Goal: Transaction & Acquisition: Purchase product/service

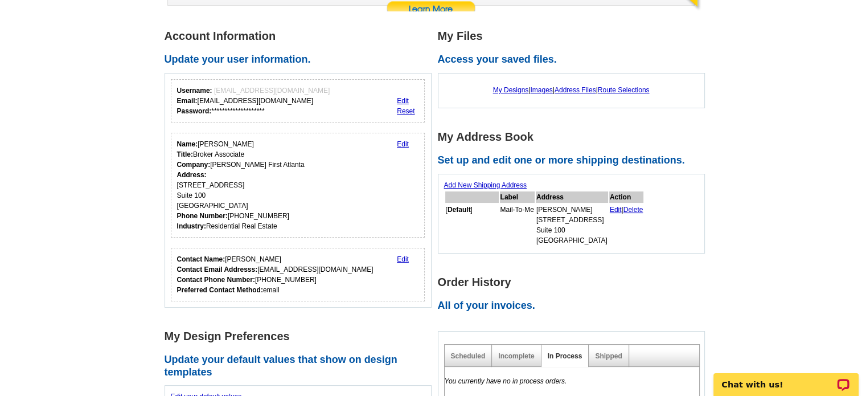
scroll to position [171, 0]
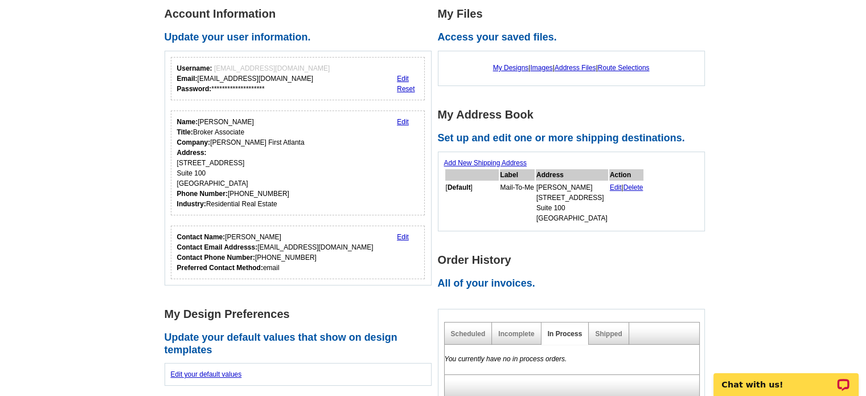
click at [501, 63] on div "My Designs | Images | Address Files | Route Selections" at bounding box center [571, 68] width 254 height 22
click at [501, 65] on link "My Designs" at bounding box center [511, 68] width 36 height 8
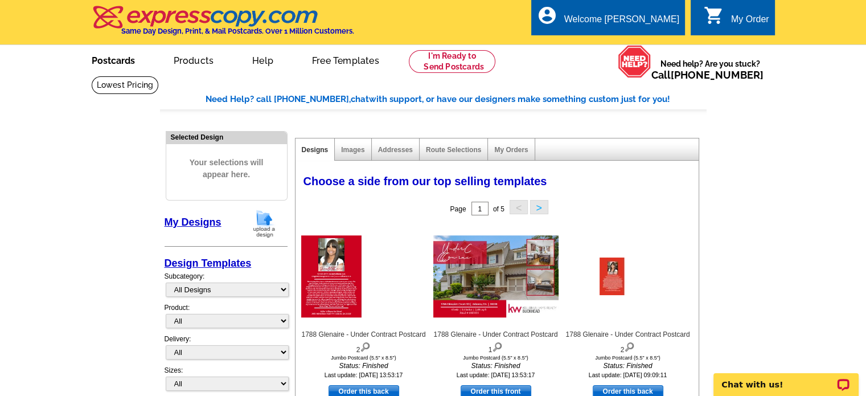
click at [127, 71] on link "Postcards" at bounding box center [113, 59] width 80 height 27
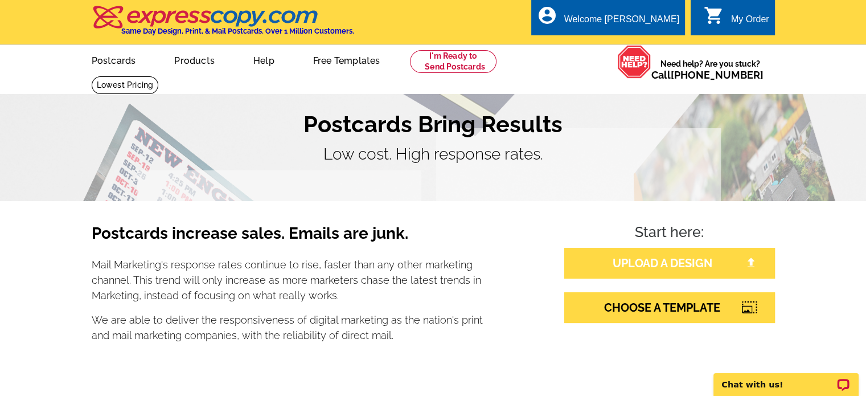
click at [651, 260] on link "UPLOAD A DESIGN" at bounding box center [669, 263] width 211 height 31
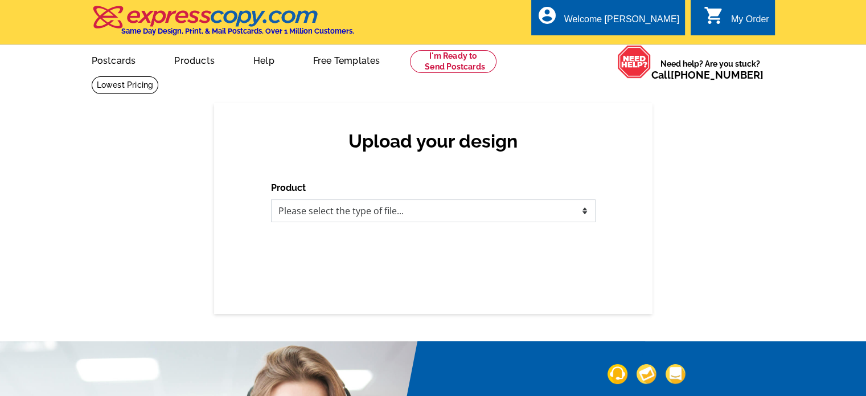
click at [409, 218] on select "Please select the type of file... Postcards Business Cards Letters and flyers G…" at bounding box center [433, 210] width 324 height 23
select select "1"
click at [271, 200] on select "Please select the type of file... Postcards Business Cards Letters and flyers G…" at bounding box center [433, 210] width 324 height 23
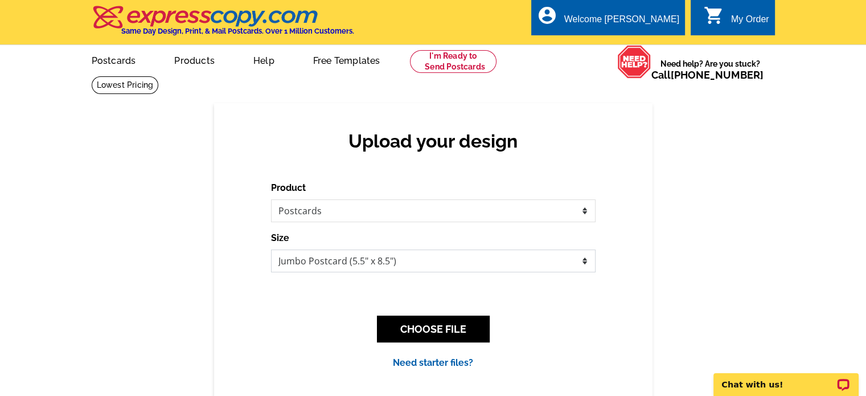
click at [444, 268] on select "Jumbo Postcard (5.5" x 8.5") Regular Postcard (4.25" x 5.6") Panoramic Postcard…" at bounding box center [433, 260] width 324 height 23
click at [449, 243] on div "Size Jumbo Postcard (5.5" x 8.5") Regular Postcard (4.25" x 5.6") Panoramic Pos…" at bounding box center [433, 251] width 324 height 41
click at [472, 262] on select "Jumbo Postcard (5.5" x 8.5") Regular Postcard (4.25" x 5.6") Panoramic Postcard…" at bounding box center [433, 260] width 324 height 23
click at [478, 257] on select "Jumbo Postcard (5.5" x 8.5") Regular Postcard (4.25" x 5.6") Panoramic Postcard…" at bounding box center [433, 260] width 324 height 23
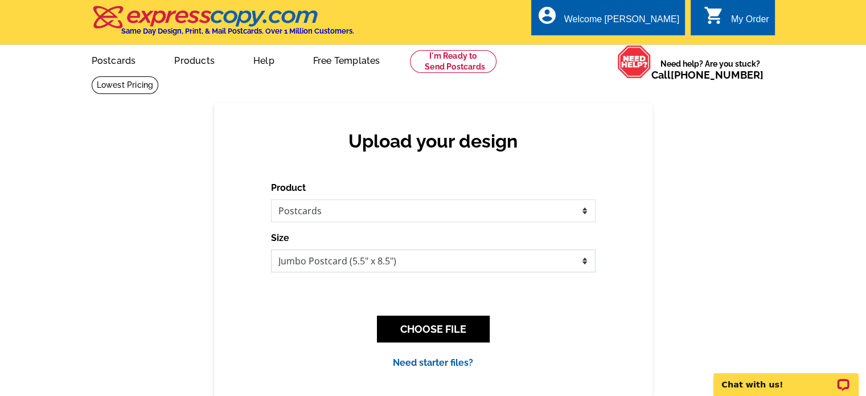
click at [550, 264] on select "Jumbo Postcard (5.5" x 8.5") Regular Postcard (4.25" x 5.6") Panoramic Postcard…" at bounding box center [433, 260] width 324 height 23
click at [448, 257] on select "Jumbo Postcard (5.5" x 8.5") Regular Postcard (4.25" x 5.6") Panoramic Postcard…" at bounding box center [433, 260] width 324 height 23
click at [585, 266] on select "Jumbo Postcard (5.5" x 8.5") Regular Postcard (4.25" x 5.6") Panoramic Postcard…" at bounding box center [433, 260] width 324 height 23
click at [447, 261] on select "Jumbo Postcard (5.5" x 8.5") Regular Postcard (4.25" x 5.6") Panoramic Postcard…" at bounding box center [433, 260] width 324 height 23
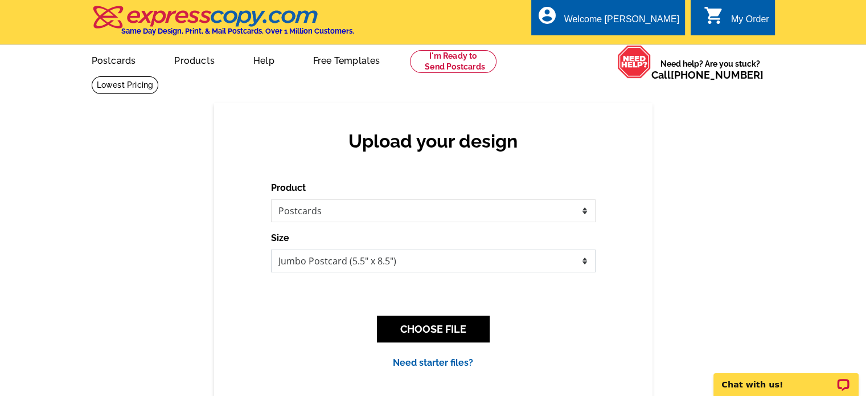
click at [462, 257] on select "Jumbo Postcard (5.5" x 8.5") Regular Postcard (4.25" x 5.6") Panoramic Postcard…" at bounding box center [433, 260] width 324 height 23
click at [553, 261] on select "Jumbo Postcard (5.5" x 8.5") Regular Postcard (4.25" x 5.6") Panoramic Postcard…" at bounding box center [433, 260] width 324 height 23
click at [519, 261] on select "Jumbo Postcard (5.5" x 8.5") Regular Postcard (4.25" x 5.6") Panoramic Postcard…" at bounding box center [433, 260] width 324 height 23
click at [559, 270] on select "Jumbo Postcard (5.5" x 8.5") Regular Postcard (4.25" x 5.6") Panoramic Postcard…" at bounding box center [433, 260] width 324 height 23
click at [464, 266] on select "Jumbo Postcard (5.5" x 8.5") Regular Postcard (4.25" x 5.6") Panoramic Postcard…" at bounding box center [433, 260] width 324 height 23
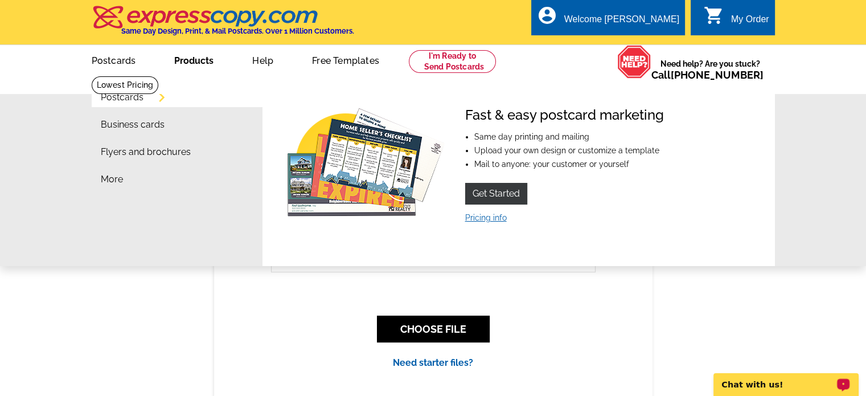
click at [477, 216] on link "Pricing info" at bounding box center [486, 217] width 42 height 9
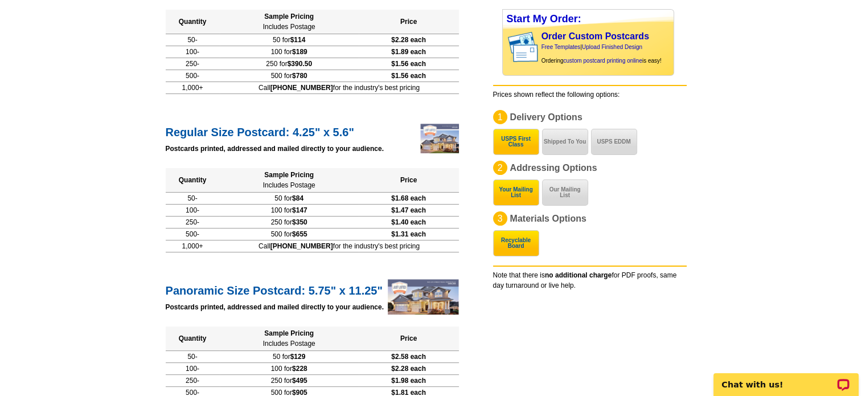
scroll to position [228, 0]
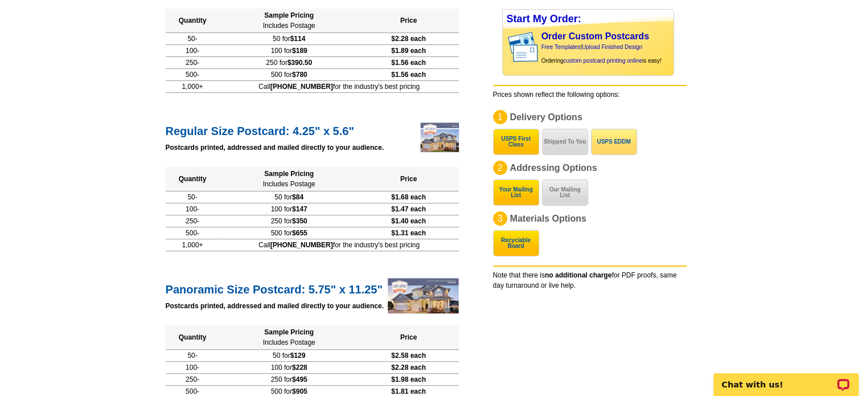
click at [631, 145] on button "USPS EDDM" at bounding box center [614, 142] width 46 height 26
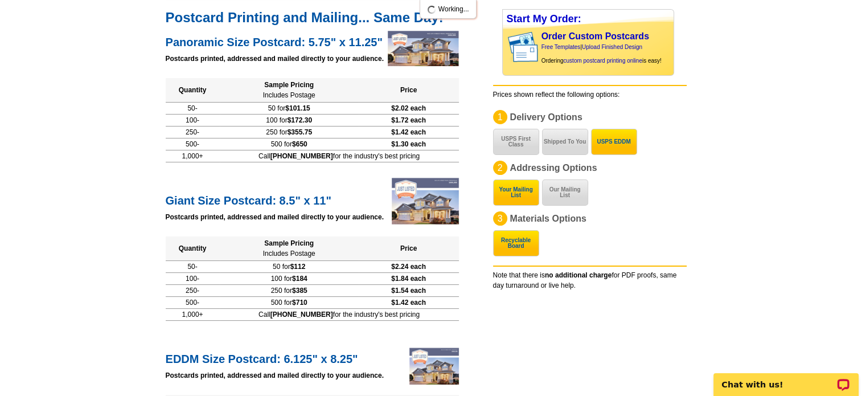
scroll to position [158, 0]
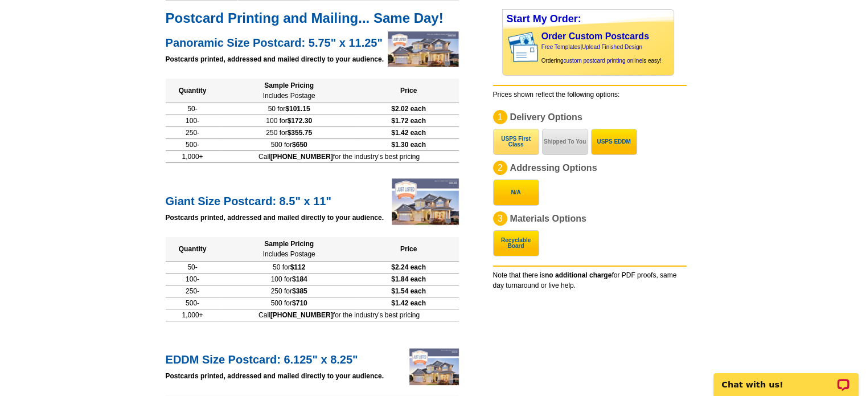
click at [493, 139] on button "USPS First Class" at bounding box center [516, 142] width 46 height 26
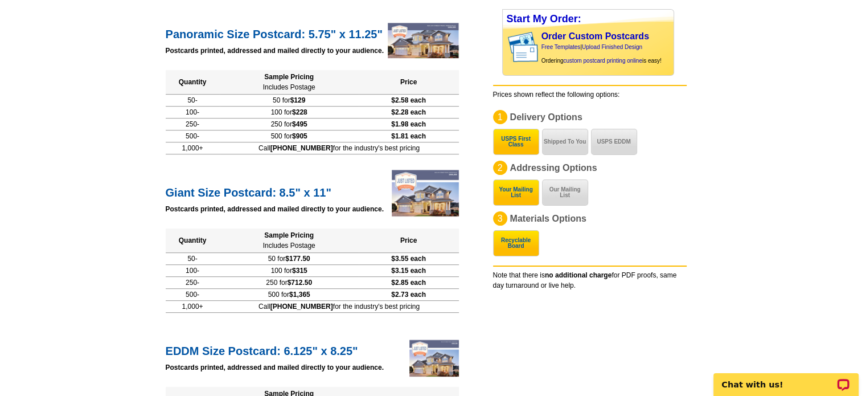
scroll to position [512, 0]
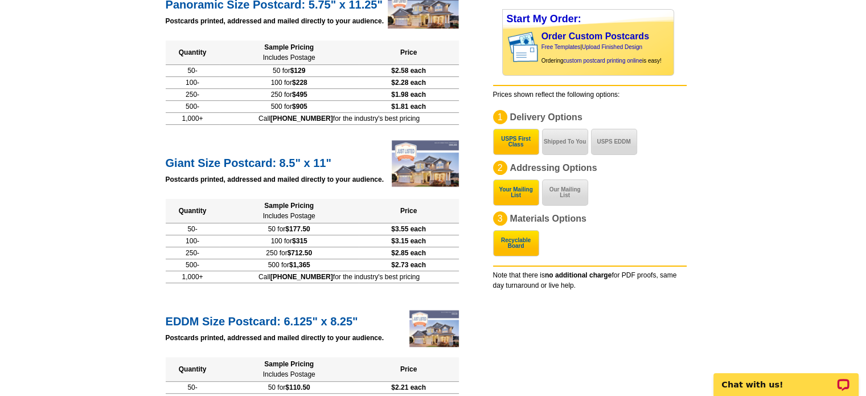
drag, startPoint x: 274, startPoint y: 157, endPoint x: 151, endPoint y: 145, distance: 123.5
click at [150, 146] on main "expresscopy.com > Price Guide > Postcard Printing Price Calculator Postcards Di…" at bounding box center [433, 92] width 866 height 1059
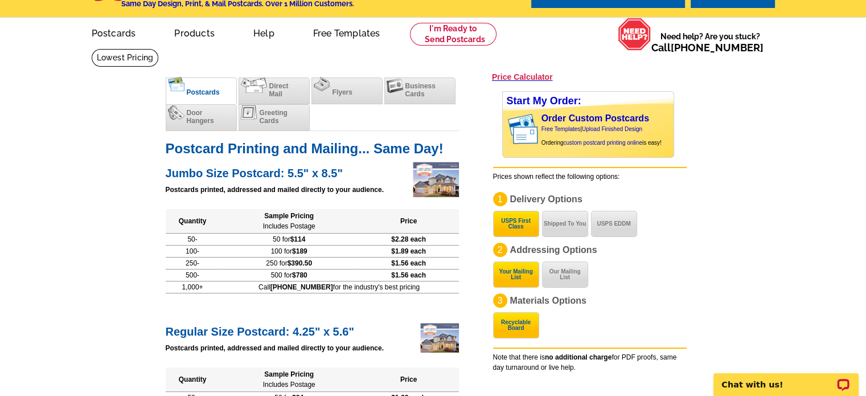
scroll to position [0, 0]
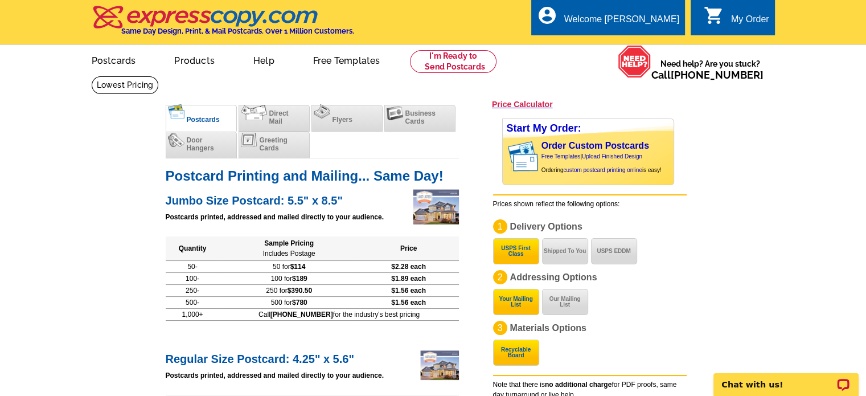
click at [106, 54] on link "Postcards" at bounding box center [113, 59] width 81 height 27
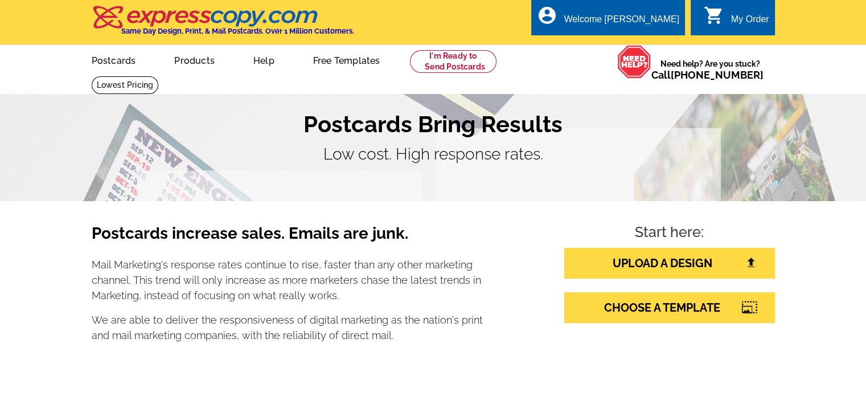
click at [245, 22] on img at bounding box center [206, 17] width 228 height 24
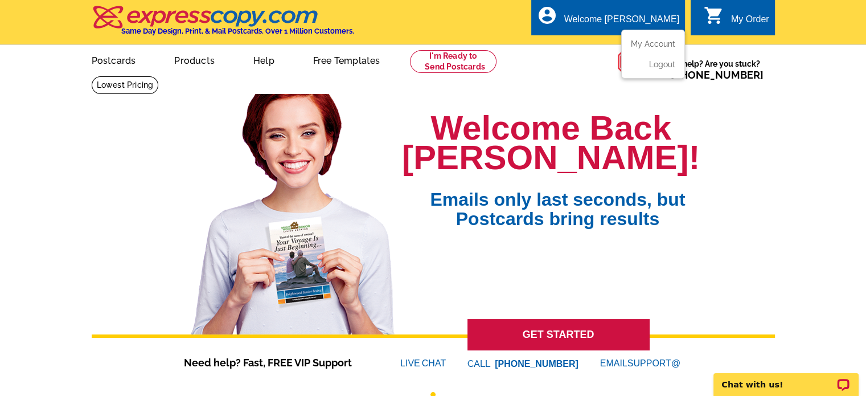
click at [621, 23] on div "Welcome [PERSON_NAME]" at bounding box center [621, 22] width 115 height 16
click at [652, 45] on link "My Account" at bounding box center [650, 44] width 49 height 10
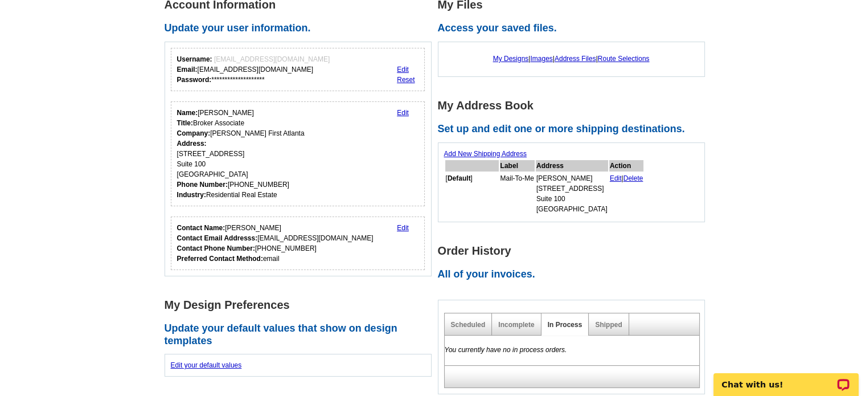
scroll to position [114, 0]
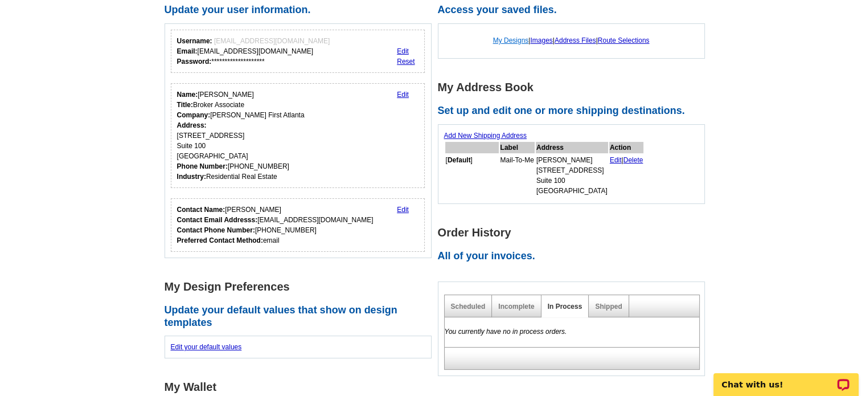
click at [503, 38] on link "My Designs" at bounding box center [511, 40] width 36 height 8
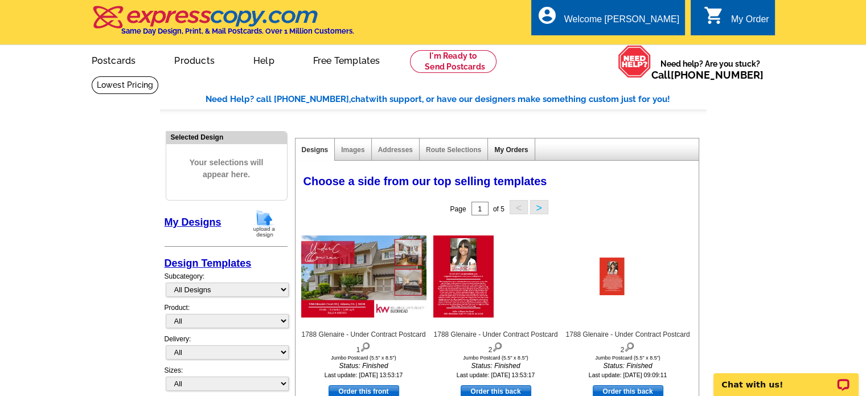
click at [514, 147] on link "My Orders" at bounding box center [511, 150] width 34 height 8
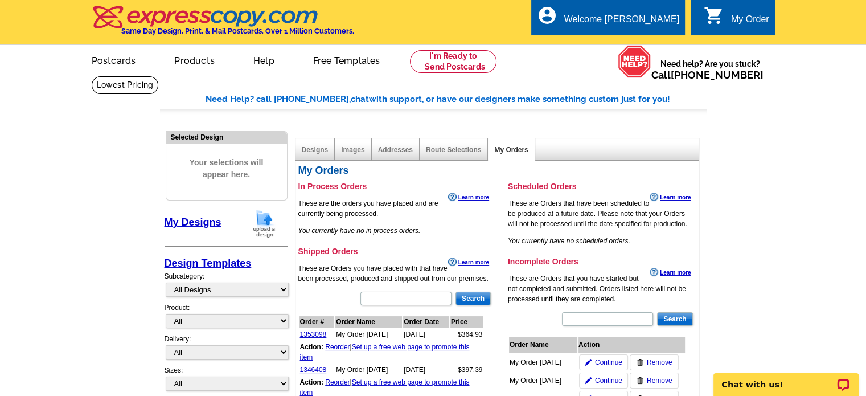
click at [310, 145] on div "Designs" at bounding box center [315, 149] width 40 height 22
click at [311, 148] on link "Designs" at bounding box center [315, 150] width 27 height 8
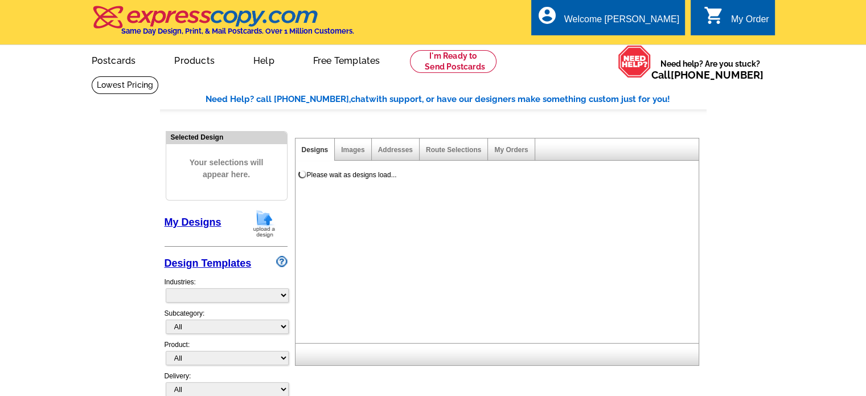
select select "785"
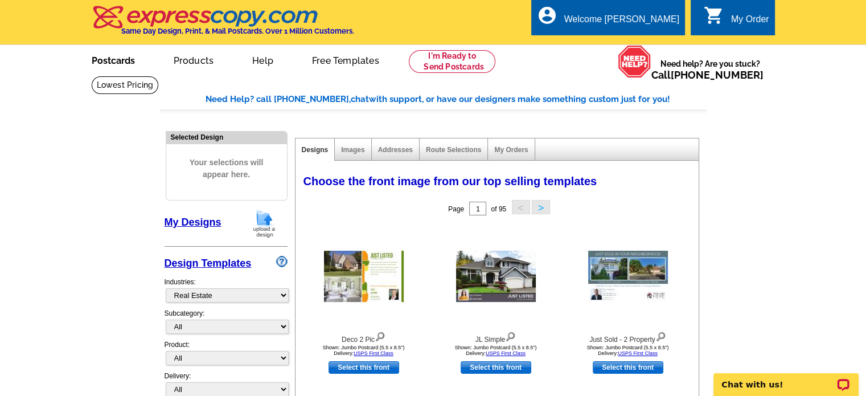
click at [108, 64] on link "Postcards" at bounding box center [113, 59] width 80 height 27
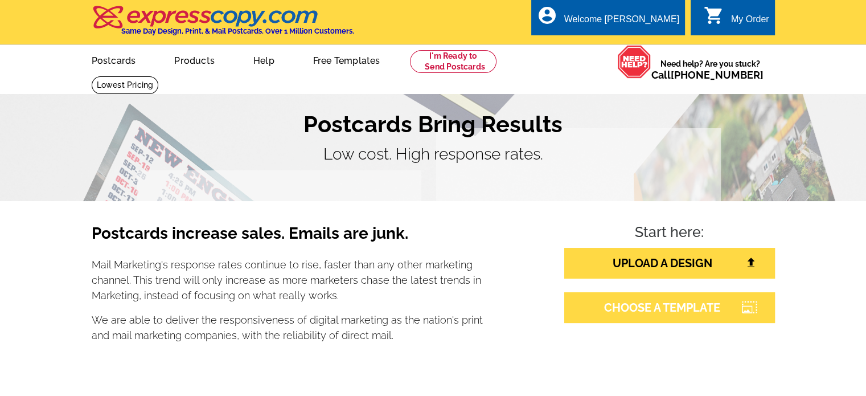
click at [632, 297] on link "CHOOSE A TEMPLATE" at bounding box center [669, 307] width 211 height 31
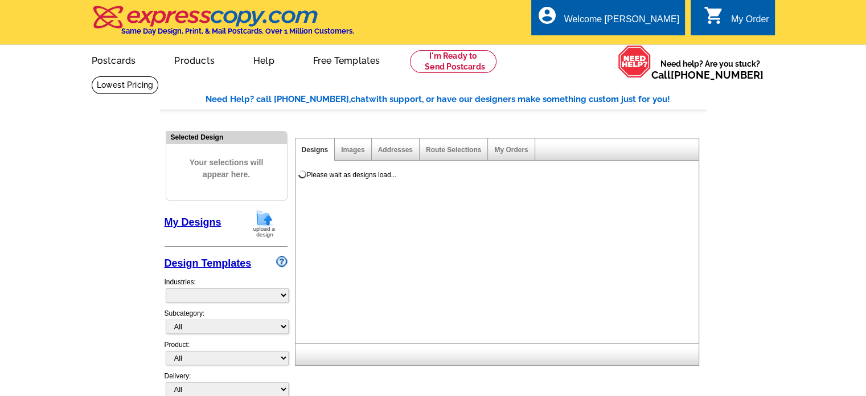
select select "785"
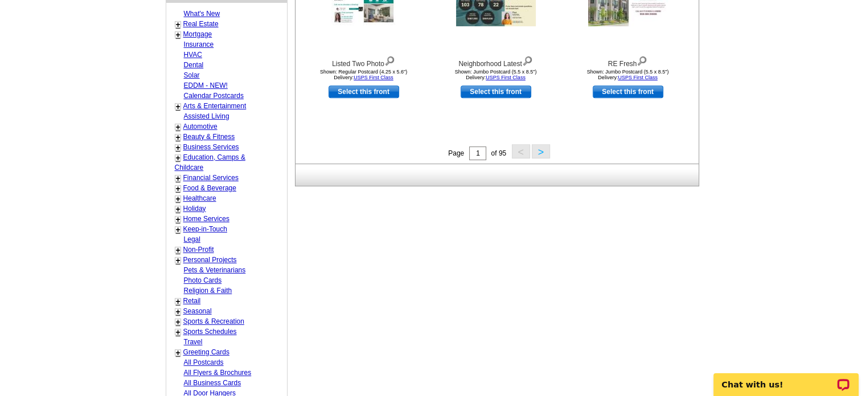
scroll to position [763, 0]
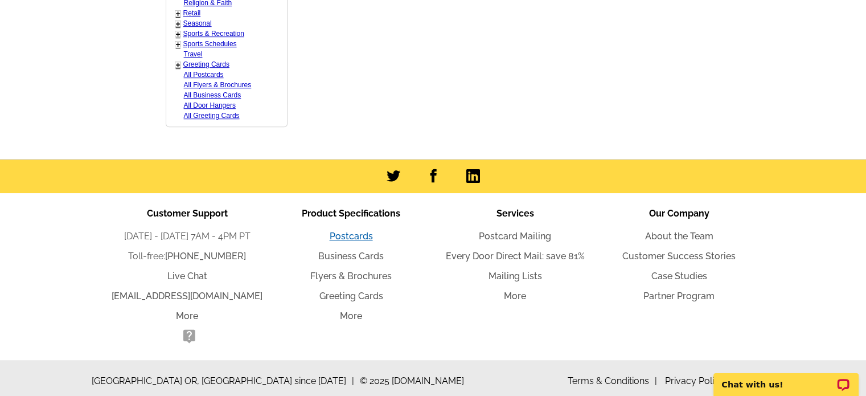
click at [344, 230] on link "Postcards" at bounding box center [351, 235] width 43 height 11
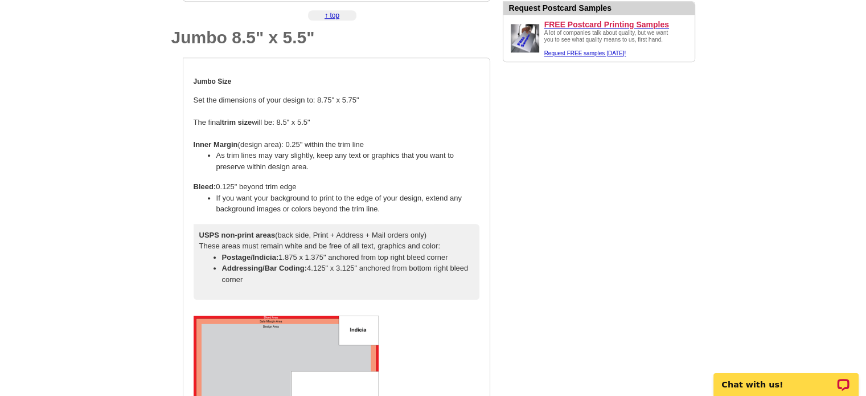
scroll to position [1138, 0]
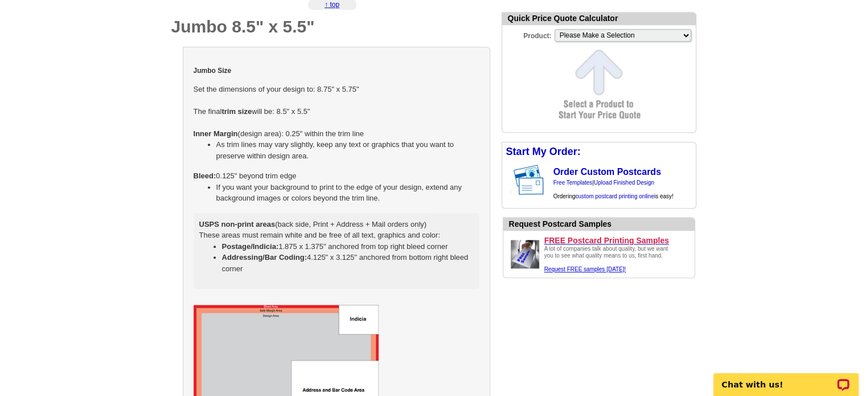
drag, startPoint x: 361, startPoint y: 89, endPoint x: 316, endPoint y: 90, distance: 45.0
click at [316, 90] on td "Jumbo Size Set the dimensions of your design to: 8.75" x 5.75" The final trim s…" at bounding box center [336, 177] width 287 height 240
select select "2"
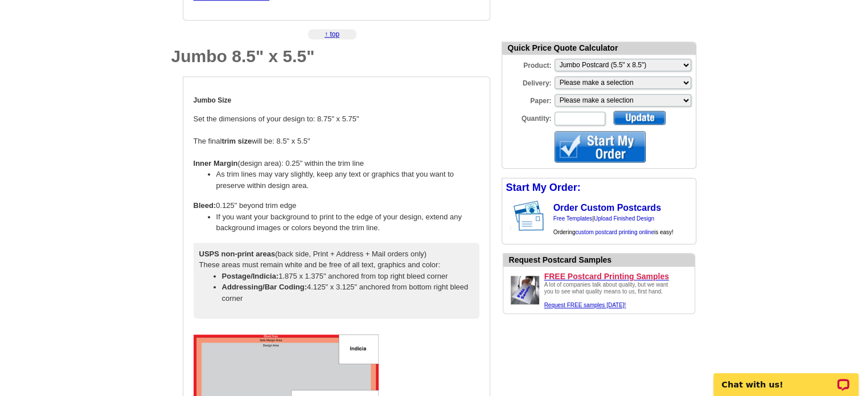
scroll to position [1081, 0]
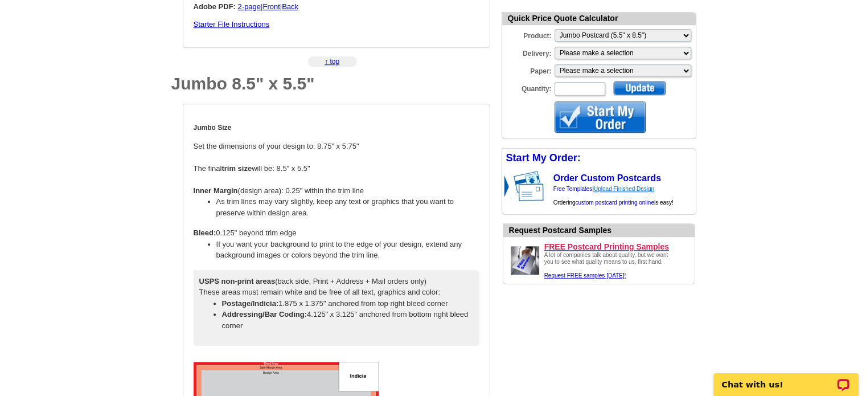
click at [653, 190] on link "Upload Finished Design" at bounding box center [624, 189] width 60 height 6
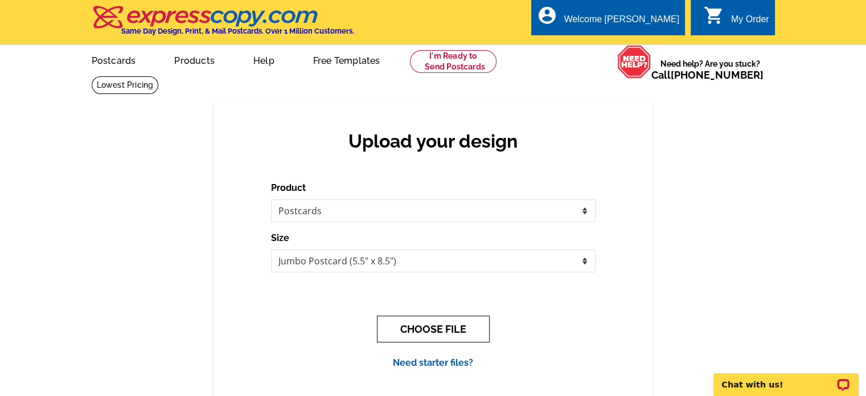
click at [424, 324] on button "CHOOSE FILE" at bounding box center [433, 328] width 113 height 27
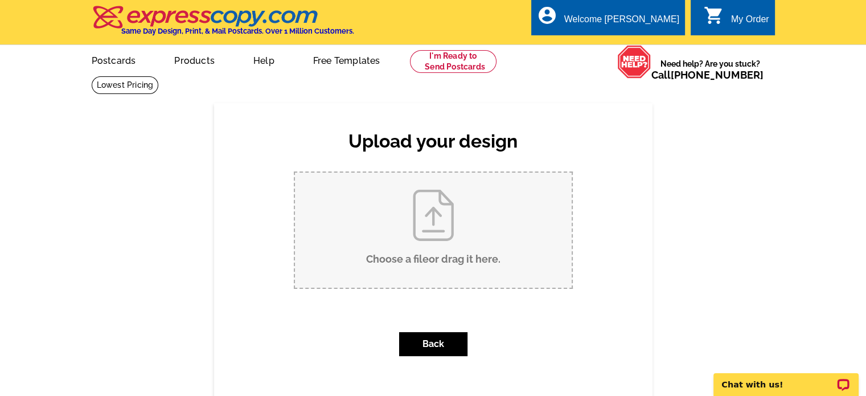
click at [476, 244] on input "Choose a file or drag it here ." at bounding box center [433, 229] width 277 height 115
type input "C:\fakepath\Millennium - Just Listed (8.75 x 5.75 in).pdf"
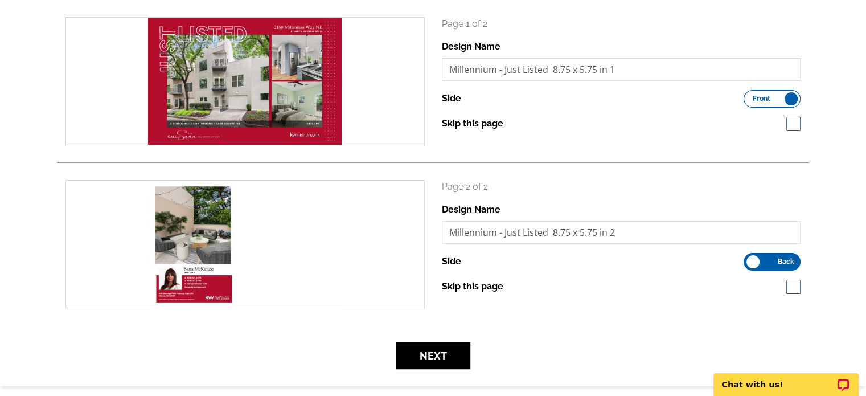
scroll to position [228, 0]
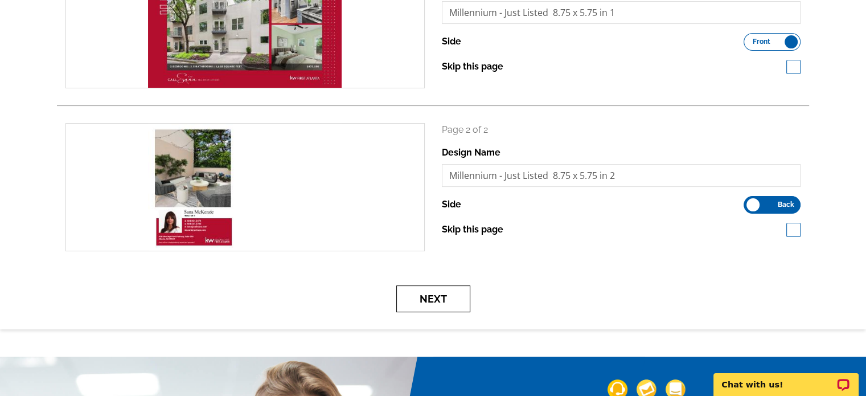
click at [454, 309] on button "Next" at bounding box center [433, 298] width 74 height 27
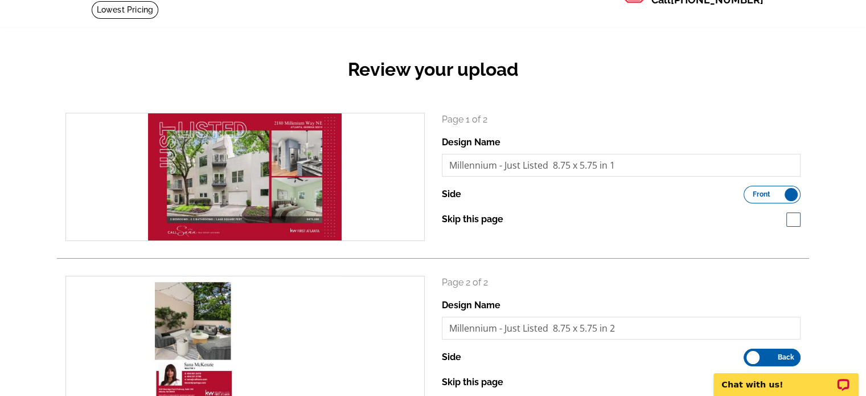
scroll to position [57, 0]
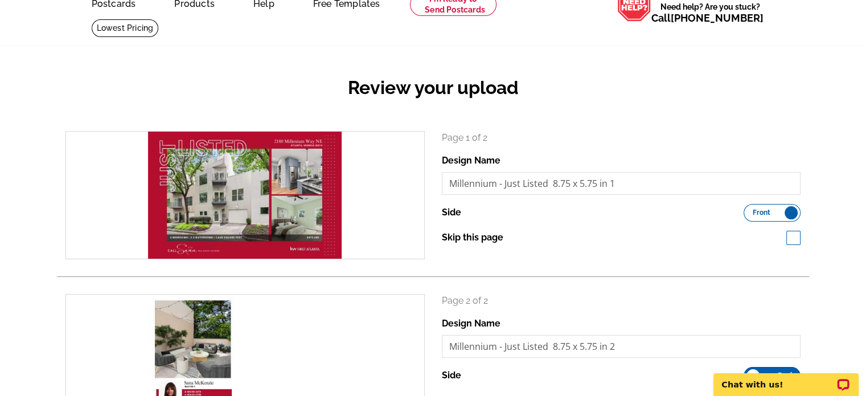
click at [761, 212] on span "Front" at bounding box center [761, 212] width 18 height 6
click at [749, 209] on input "Front Back" at bounding box center [749, 209] width 0 height 0
click at [761, 212] on label "Front Back" at bounding box center [771, 213] width 57 height 18
click at [749, 209] on input "Front Back" at bounding box center [749, 209] width 0 height 0
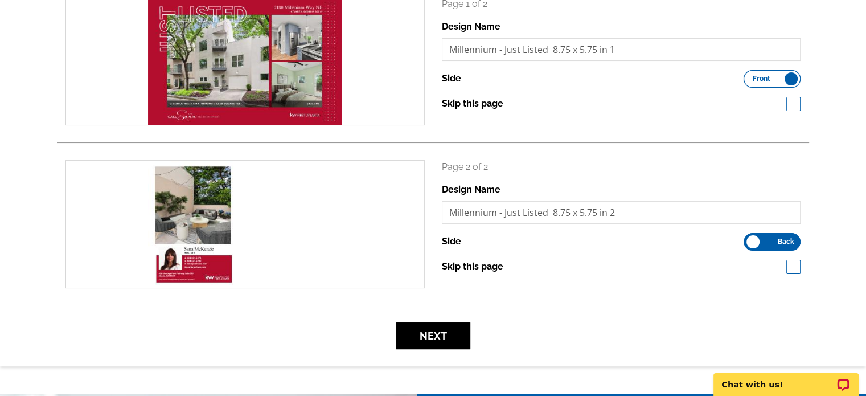
scroll to position [285, 0]
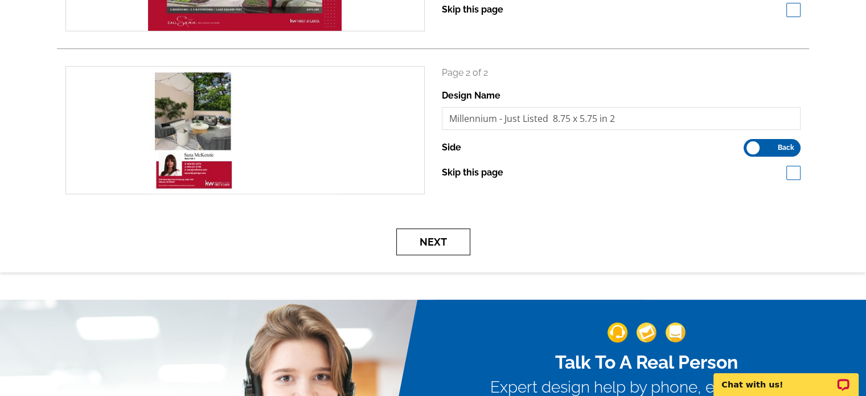
click at [429, 251] on button "Next" at bounding box center [433, 241] width 74 height 27
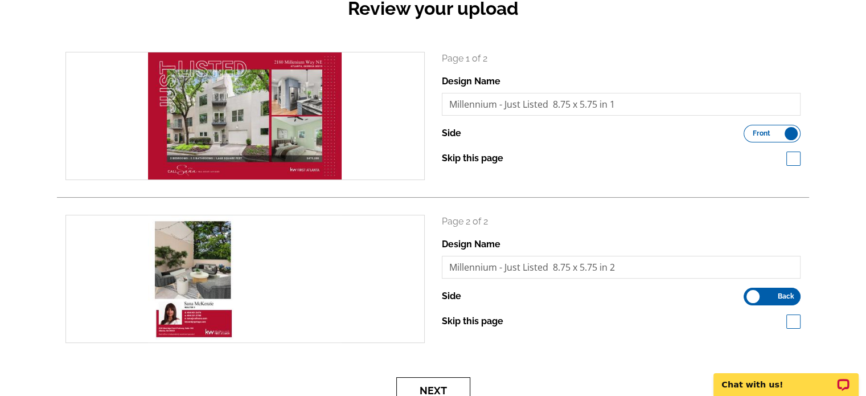
scroll to position [398, 0]
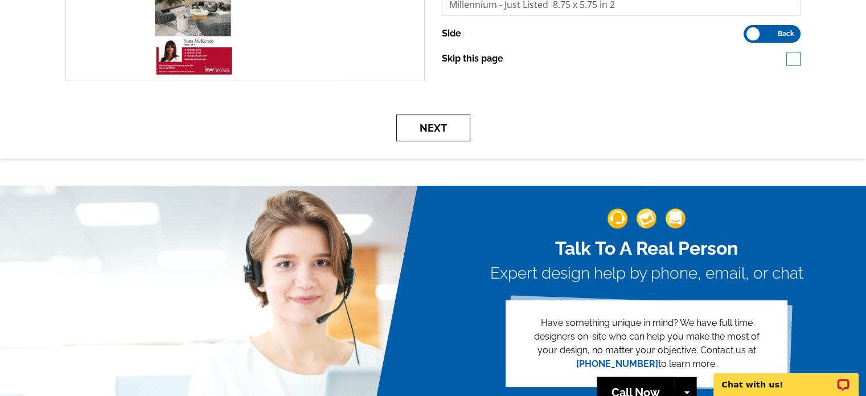
click at [430, 127] on button "Next" at bounding box center [433, 127] width 74 height 27
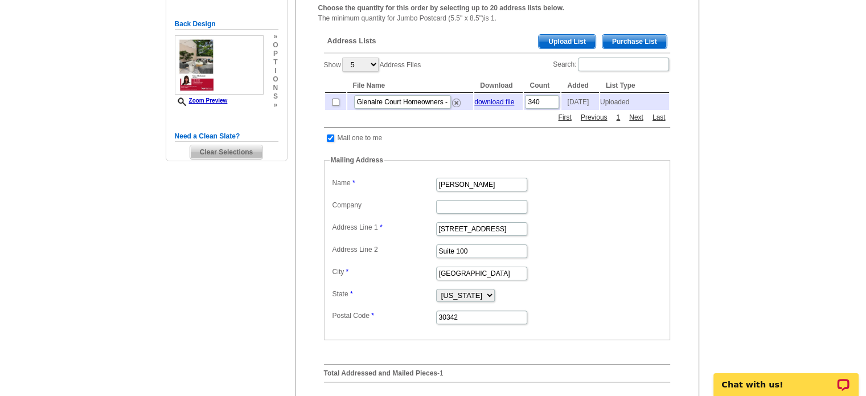
scroll to position [228, 0]
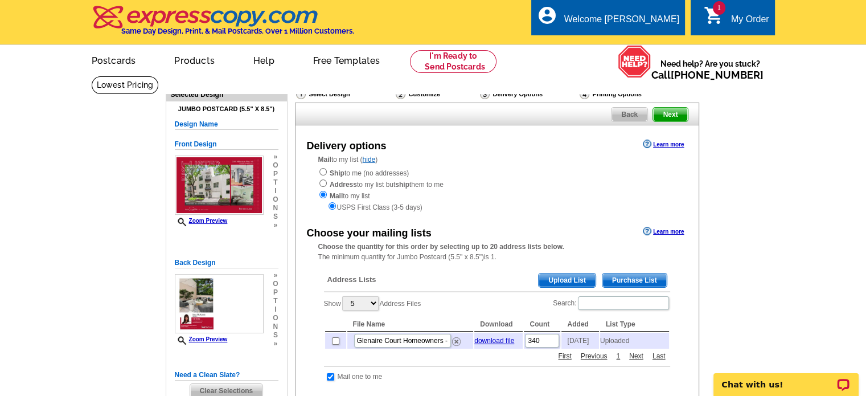
click at [645, 146] on link "Learn more" at bounding box center [663, 143] width 41 height 9
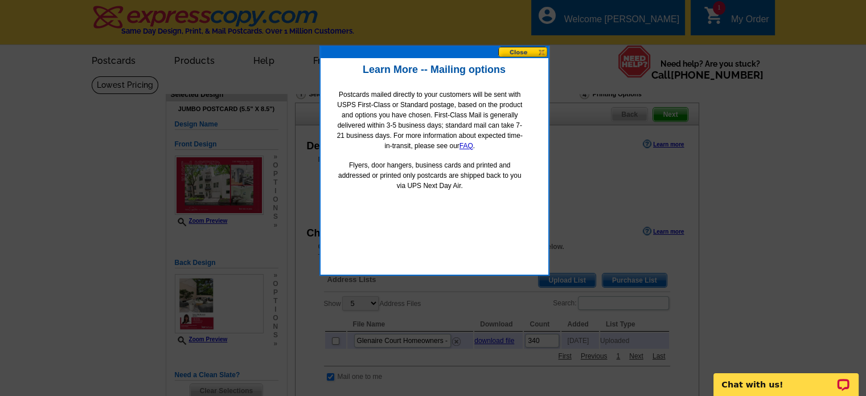
click at [521, 57] on div at bounding box center [434, 52] width 228 height 11
click at [508, 50] on button at bounding box center [523, 52] width 50 height 11
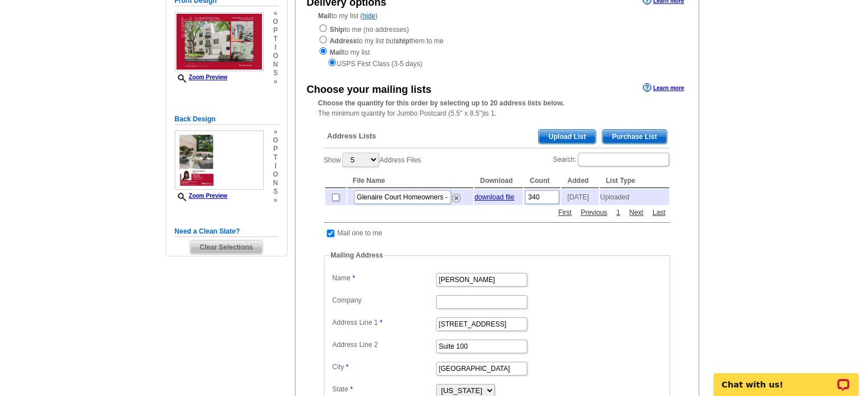
scroll to position [171, 0]
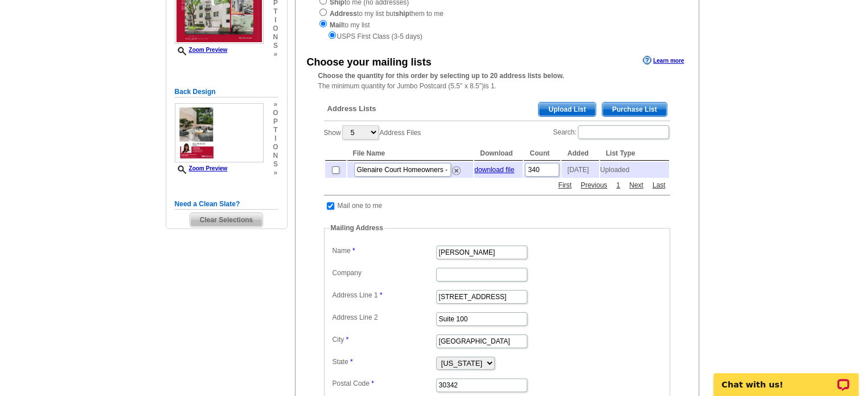
click at [654, 57] on link "Learn more" at bounding box center [663, 60] width 41 height 9
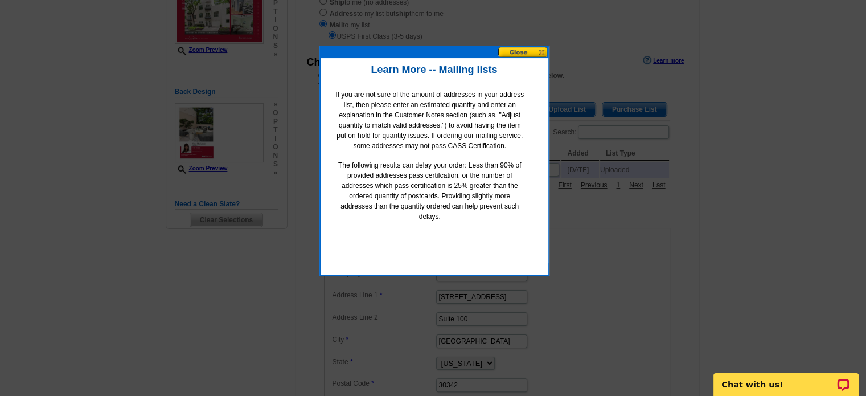
click at [514, 54] on button at bounding box center [523, 52] width 50 height 11
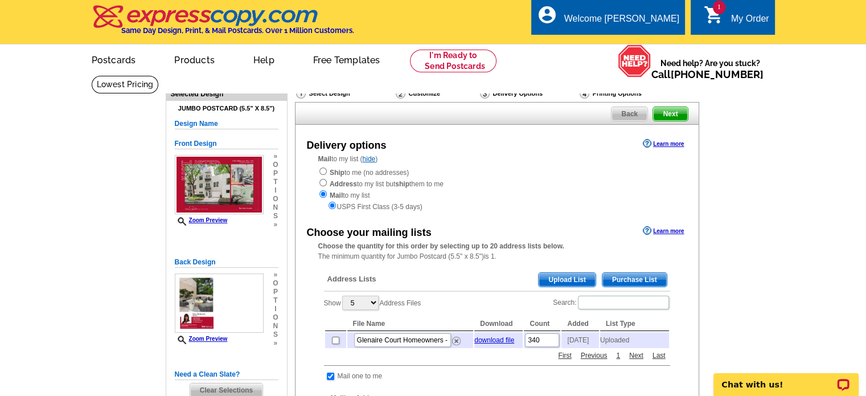
scroll to position [0, 0]
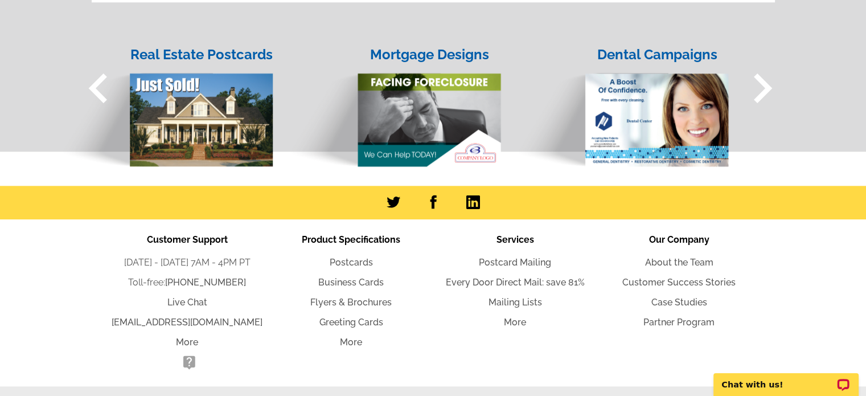
scroll to position [1226, 0]
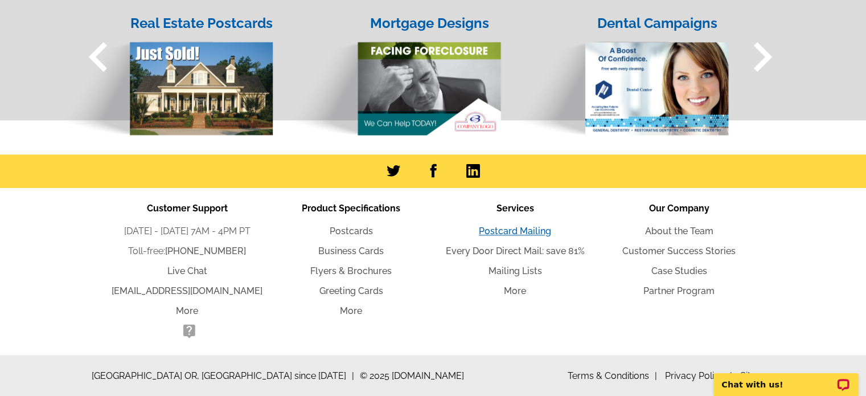
click at [518, 234] on link "Postcard Mailing" at bounding box center [515, 230] width 72 height 11
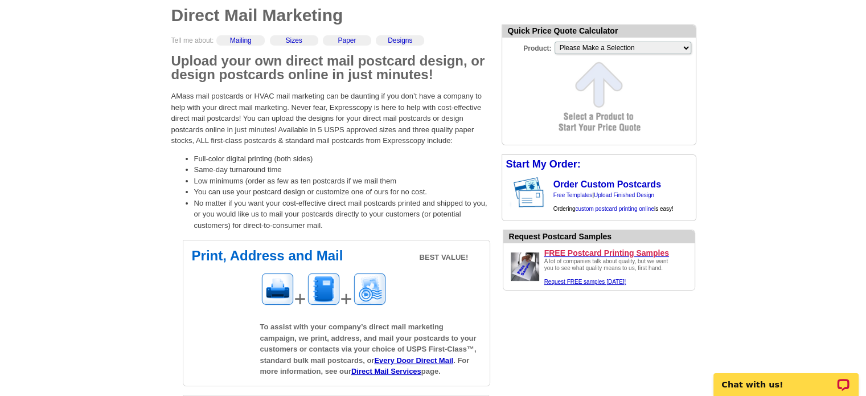
scroll to position [341, 0]
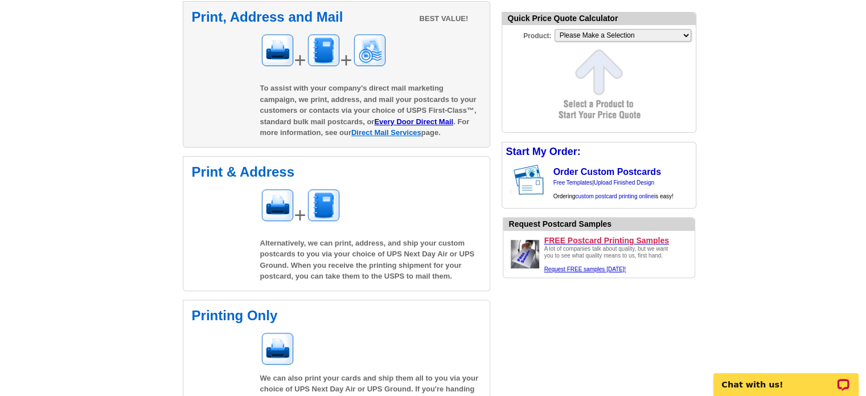
click at [413, 134] on link "Direct Mail Services" at bounding box center [386, 132] width 70 height 9
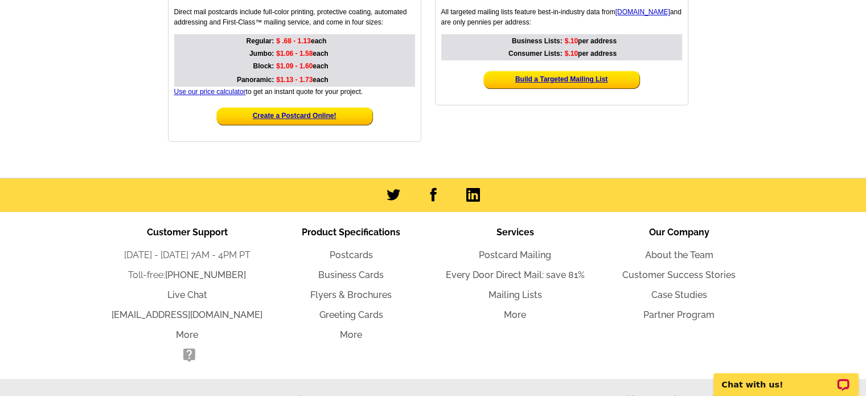
scroll to position [364, 0]
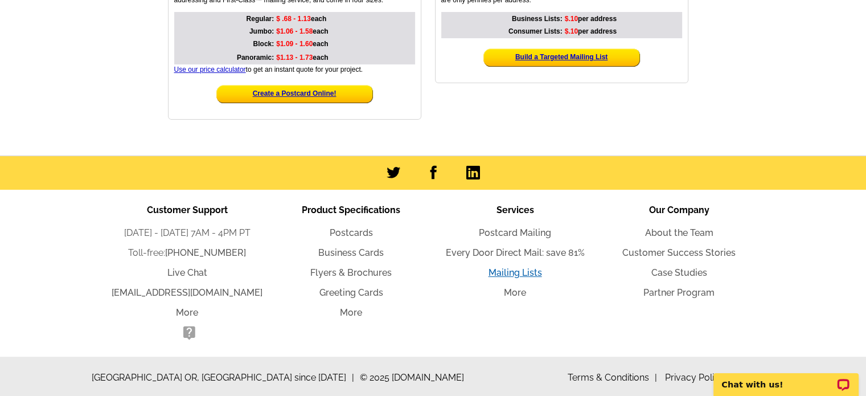
click at [512, 267] on link "Mailing Lists" at bounding box center [514, 272] width 53 height 11
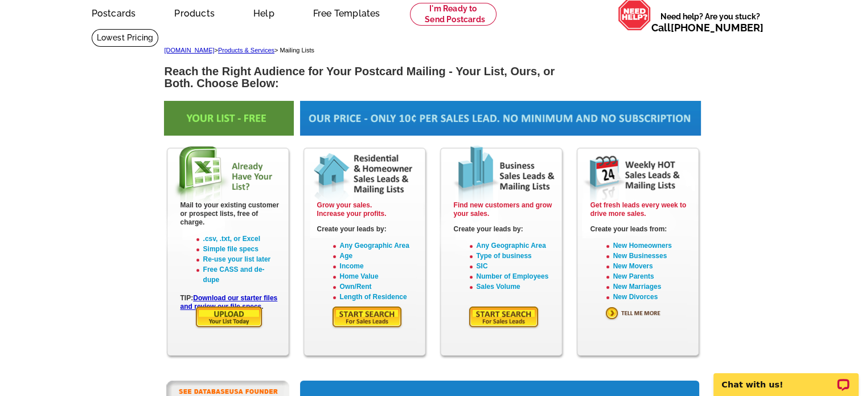
scroll to position [171, 0]
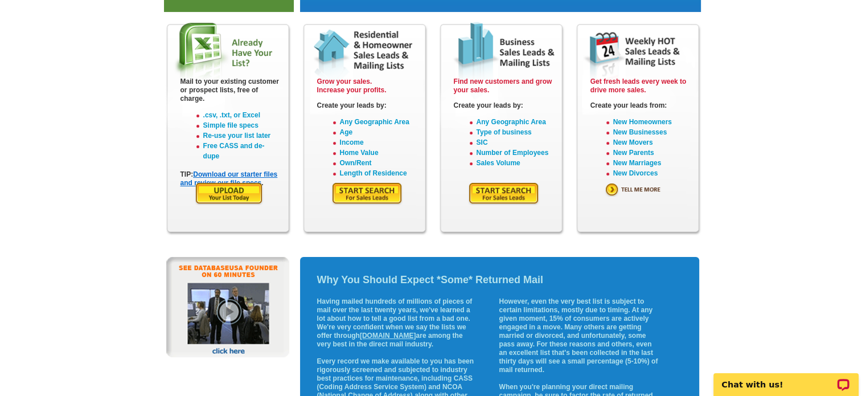
click at [186, 182] on link "Download our starter files and review our file specs" at bounding box center [228, 178] width 97 height 17
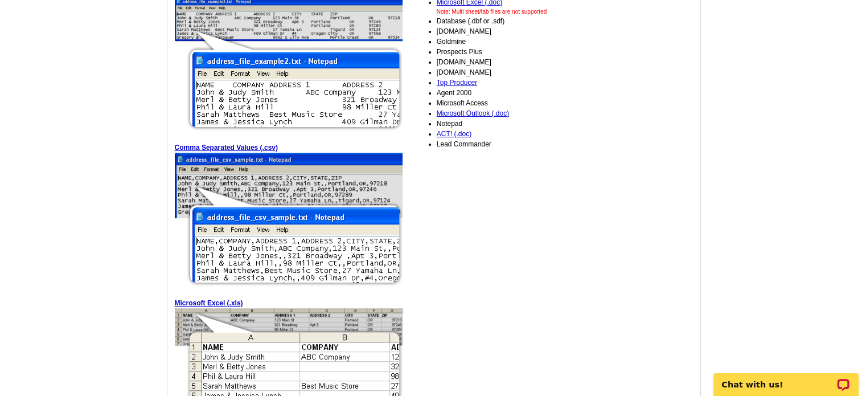
scroll to position [171, 0]
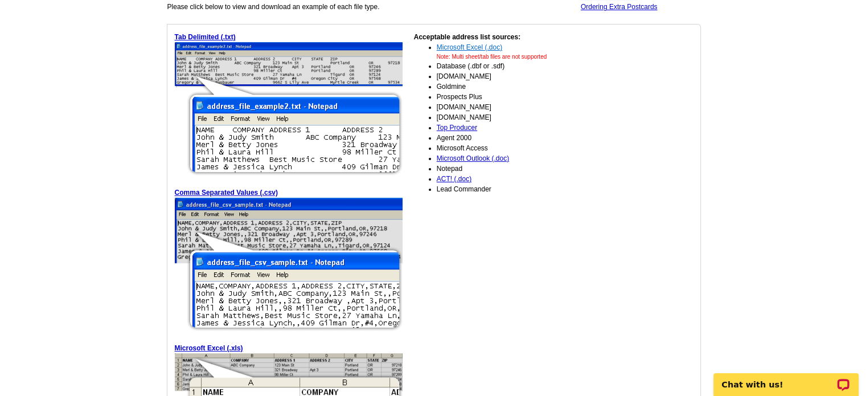
click at [477, 46] on link "Microsoft Excel (.doc)" at bounding box center [469, 47] width 65 height 8
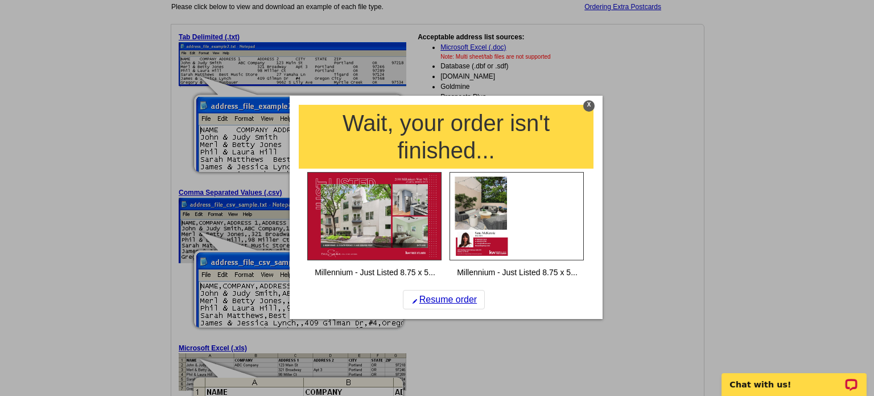
click at [592, 107] on div "X" at bounding box center [588, 105] width 11 height 11
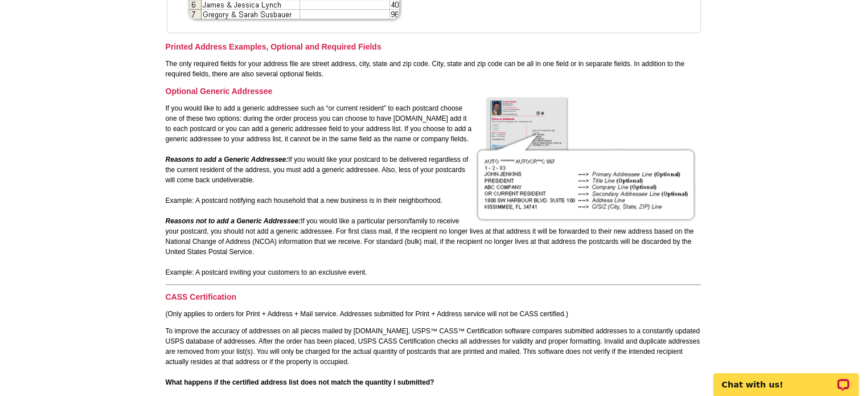
scroll to position [626, 0]
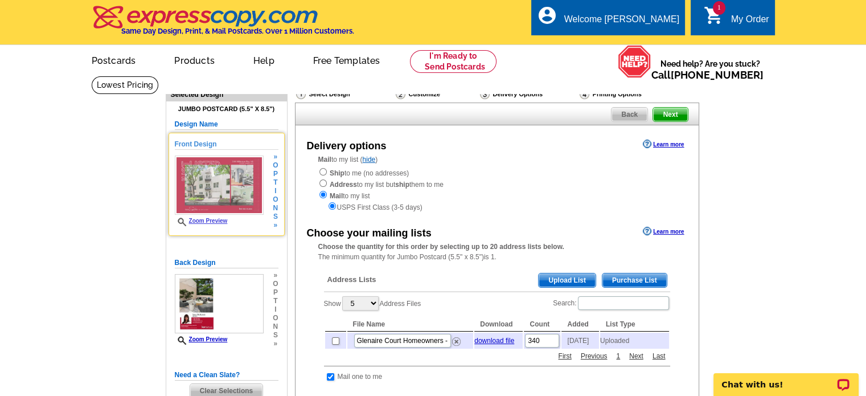
scroll to position [171, 0]
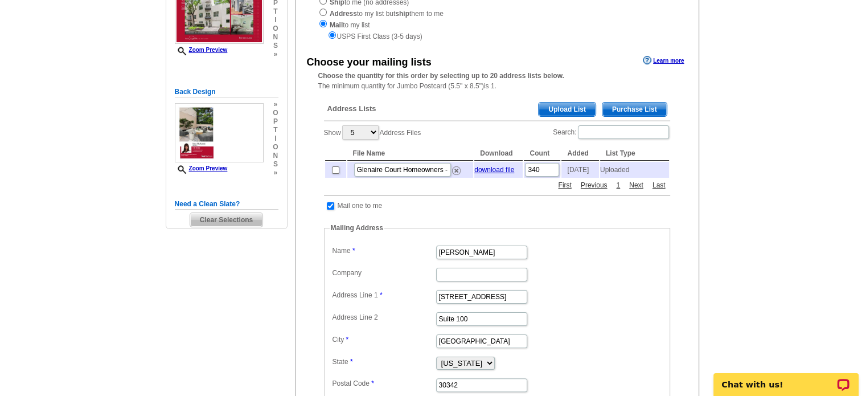
click at [239, 217] on span "Clear Selections" at bounding box center [226, 220] width 72 height 14
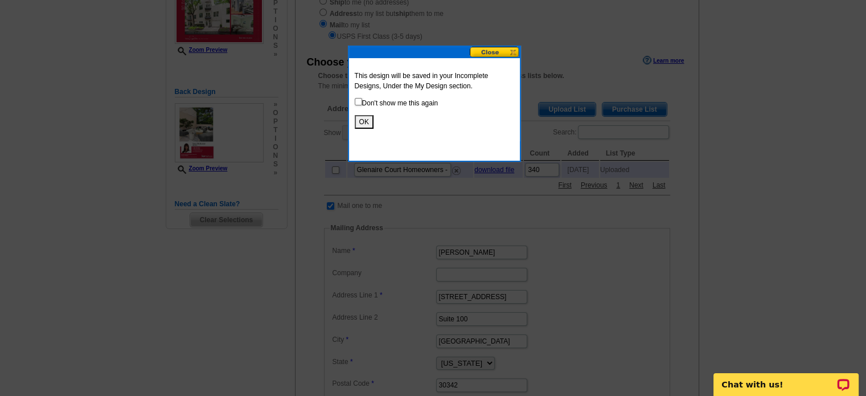
click at [370, 122] on button "OK" at bounding box center [364, 122] width 19 height 14
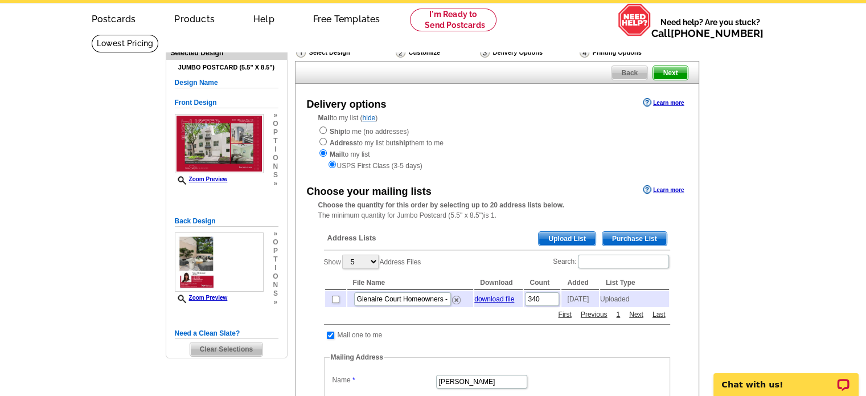
scroll to position [0, 0]
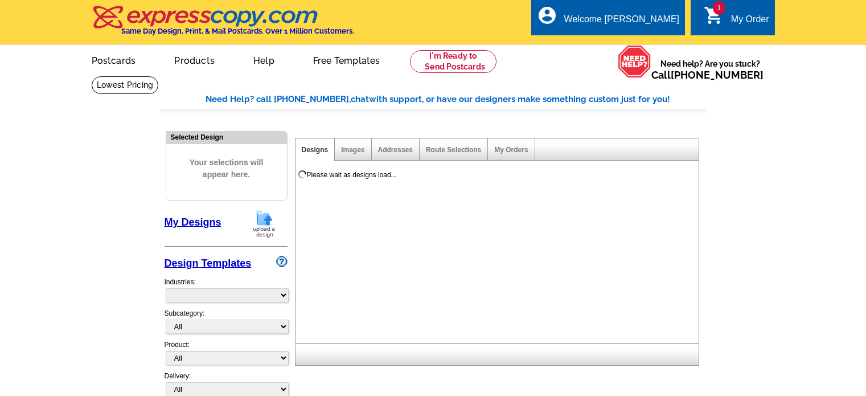
click at [737, 18] on div "My Order" at bounding box center [750, 22] width 38 height 16
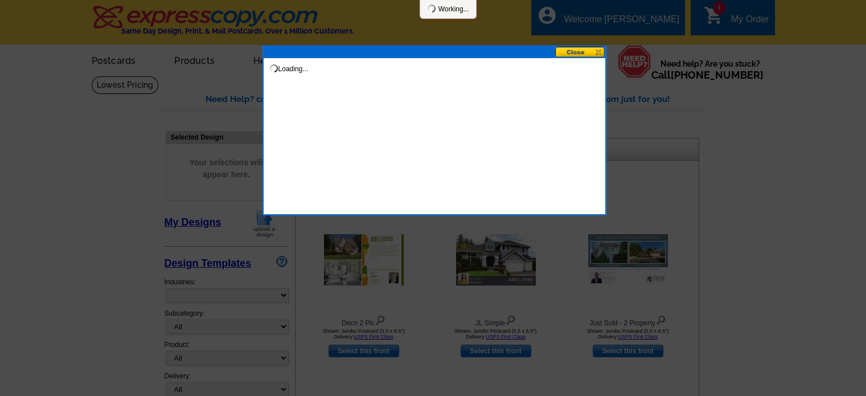
select select "785"
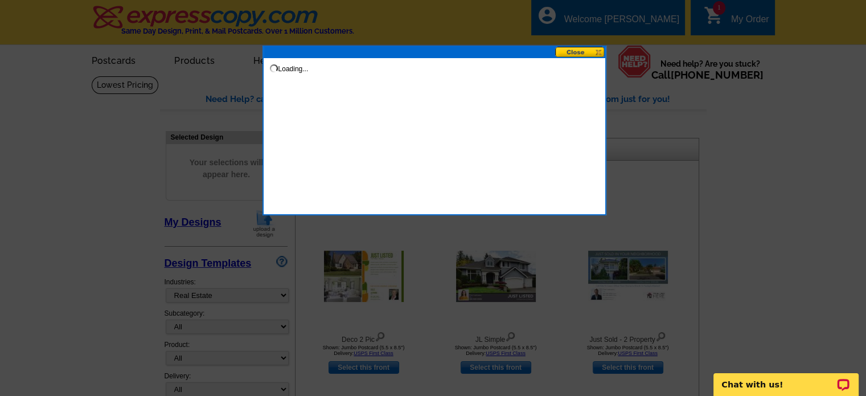
click at [581, 53] on button at bounding box center [580, 52] width 50 height 11
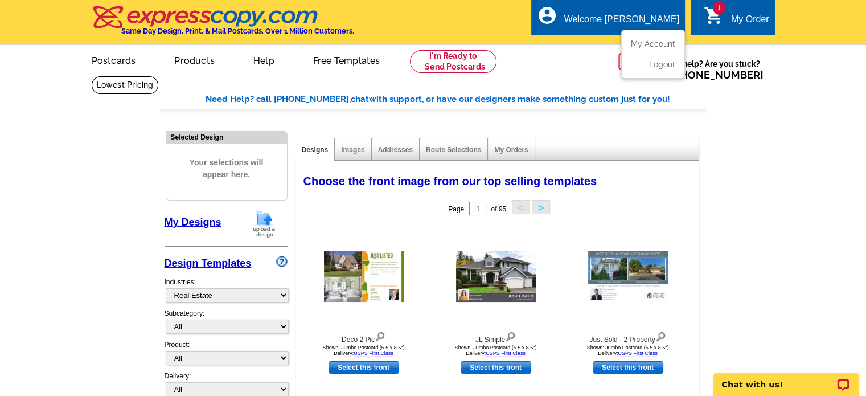
click at [648, 23] on div "Welcome [PERSON_NAME]" at bounding box center [621, 22] width 115 height 16
click at [649, 36] on ul "My Account Logout" at bounding box center [653, 54] width 64 height 49
click at [646, 43] on link "My Account" at bounding box center [650, 44] width 49 height 10
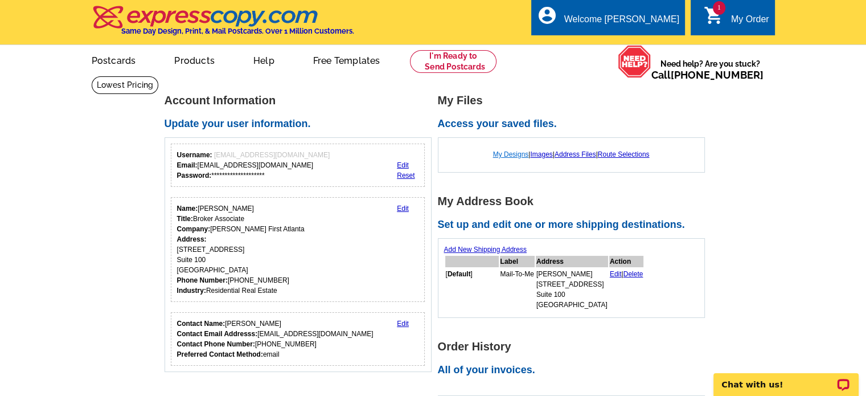
click at [508, 155] on link "My Designs" at bounding box center [511, 154] width 36 height 8
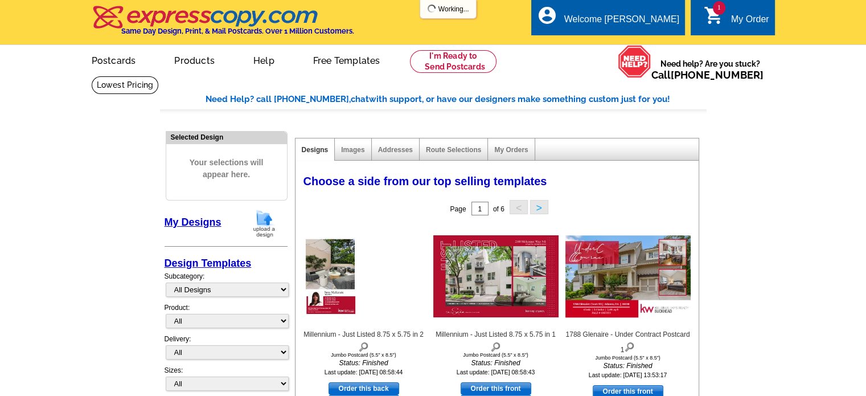
click at [740, 17] on div "My Order" at bounding box center [750, 22] width 38 height 16
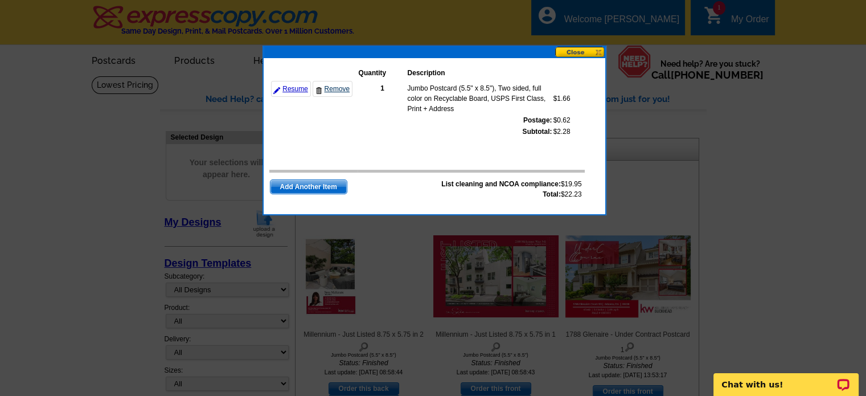
click at [335, 88] on link "Remove" at bounding box center [332, 89] width 40 height 16
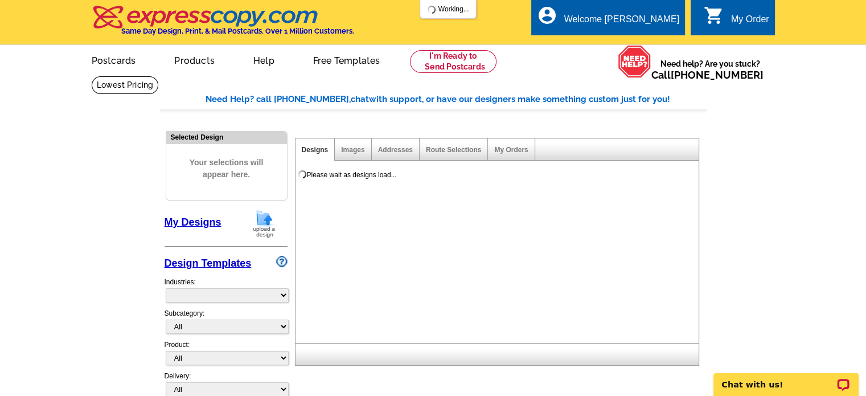
select select "785"
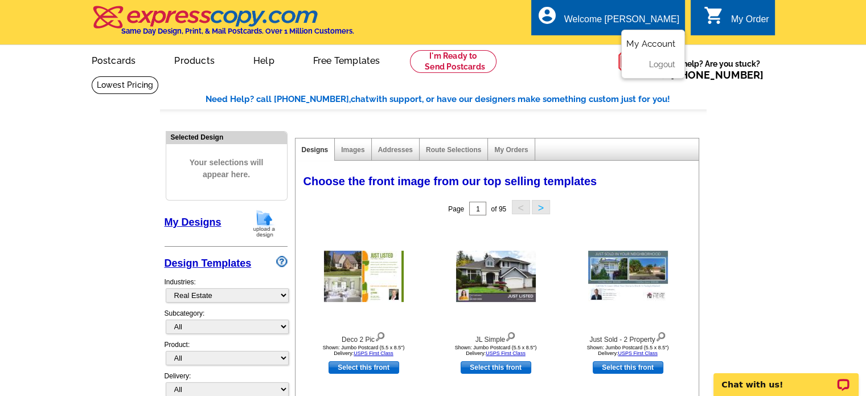
click at [648, 43] on link "My Account" at bounding box center [650, 44] width 49 height 10
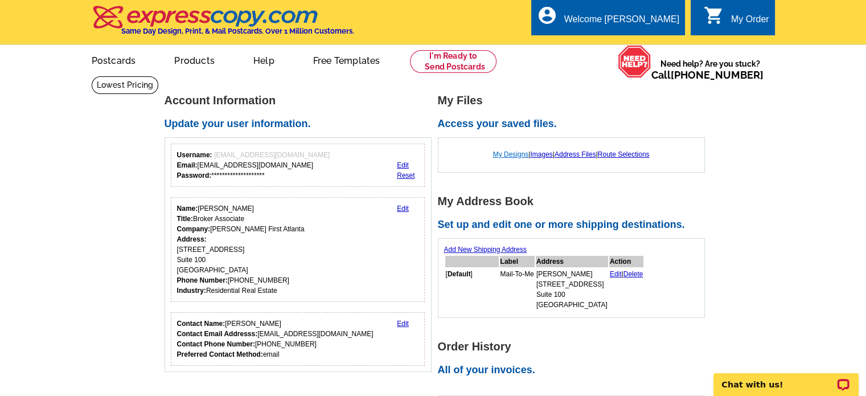
click at [505, 154] on link "My Designs" at bounding box center [511, 154] width 36 height 8
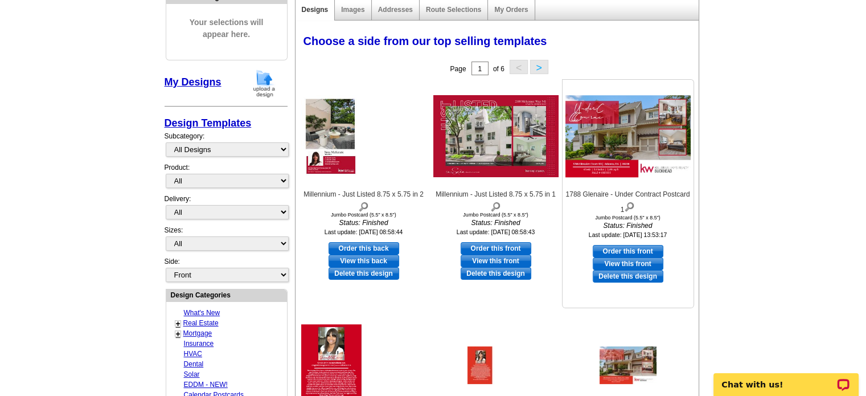
scroll to position [171, 0]
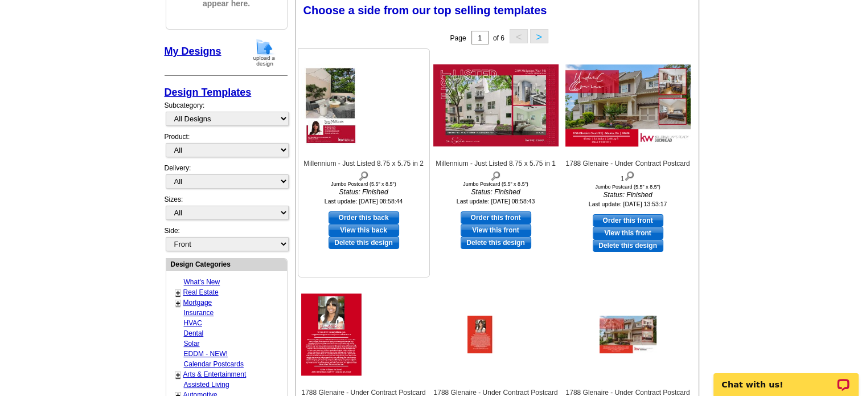
click at [348, 244] on link "Delete this design" at bounding box center [363, 242] width 71 height 13
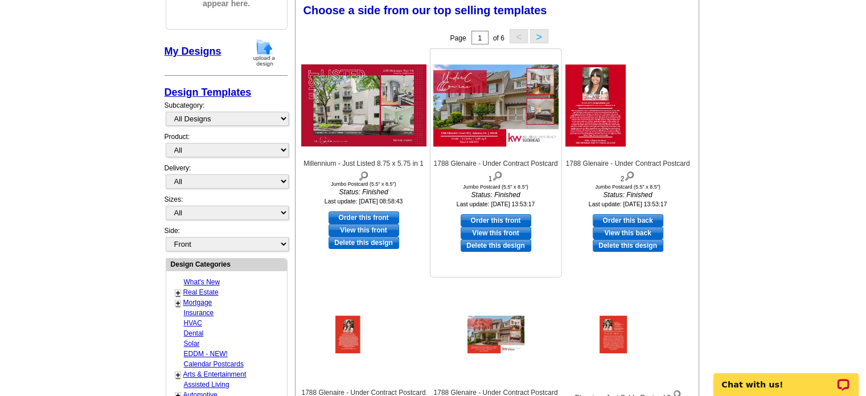
click at [367, 244] on link "Delete this design" at bounding box center [363, 242] width 71 height 13
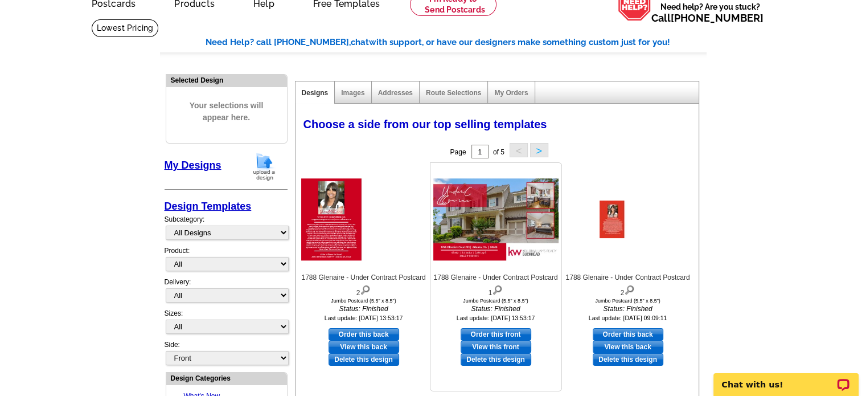
scroll to position [0, 0]
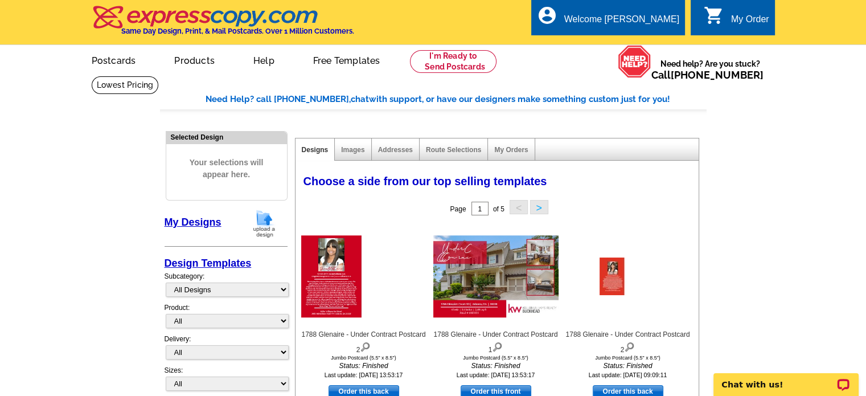
click at [262, 223] on img at bounding box center [264, 223] width 30 height 29
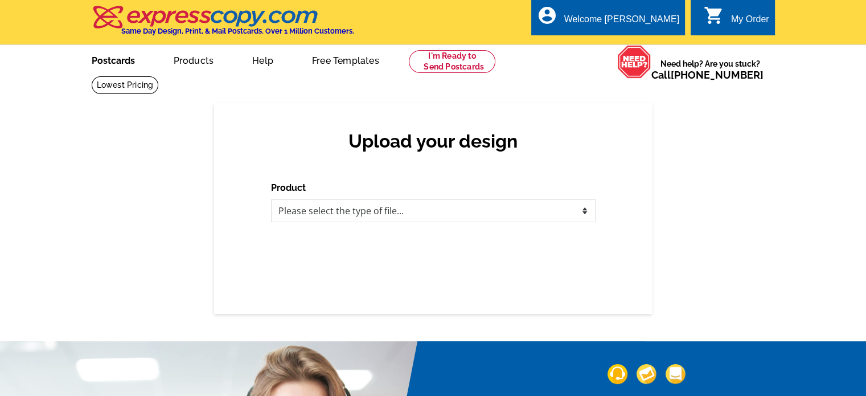
click at [129, 55] on link "Postcards" at bounding box center [113, 59] width 80 height 27
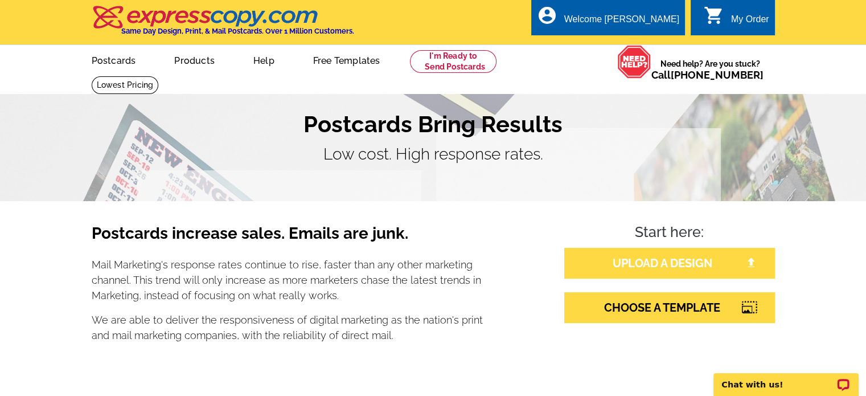
click at [747, 258] on img at bounding box center [751, 262] width 10 height 10
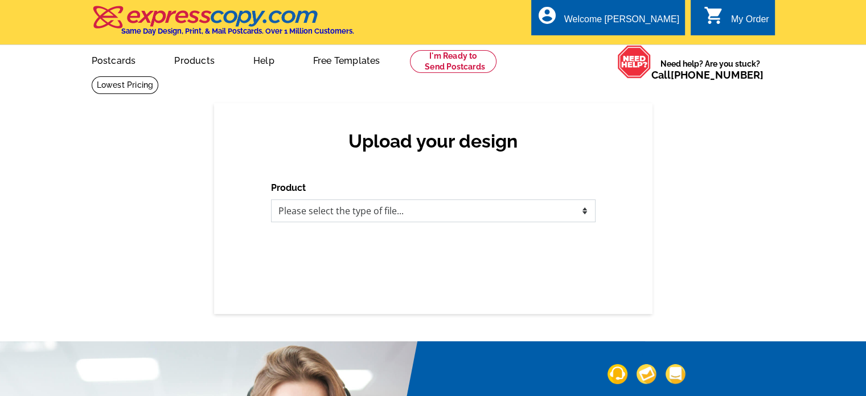
click at [411, 209] on select "Please select the type of file... Postcards Business Cards Letters and flyers G…" at bounding box center [433, 210] width 324 height 23
select select "1"
click at [271, 200] on select "Please select the type of file... Postcards Business Cards Letters and flyers G…" at bounding box center [433, 210] width 324 height 23
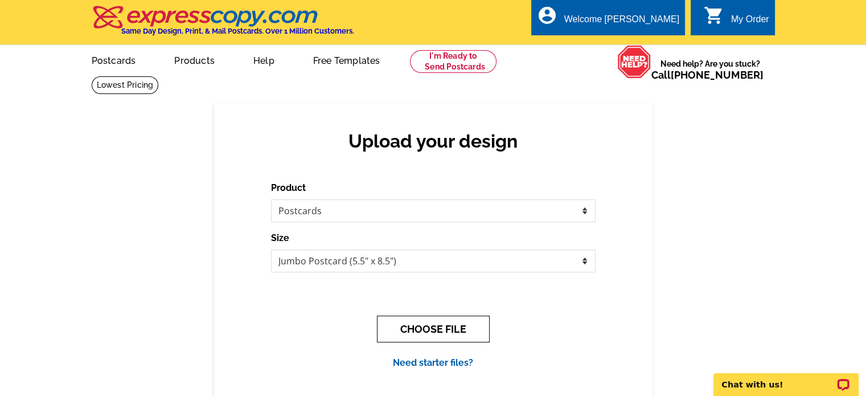
click at [447, 332] on button "CHOOSE FILE" at bounding box center [433, 328] width 113 height 27
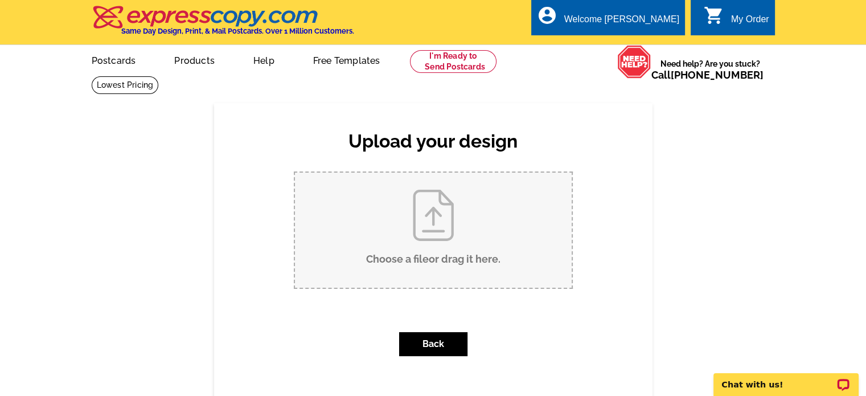
click at [426, 238] on input "Choose a file or drag it here ." at bounding box center [433, 229] width 277 height 115
type input "C:\fakepath\Millennium - Just Listed (8.75 x 5.75 in).pdf"
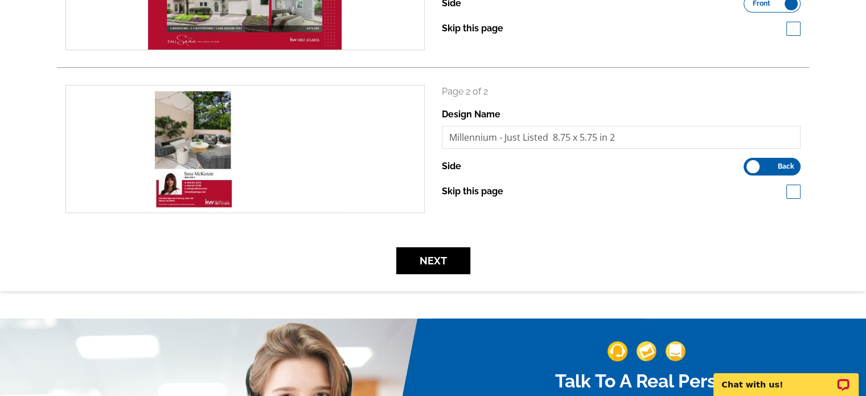
scroll to position [341, 0]
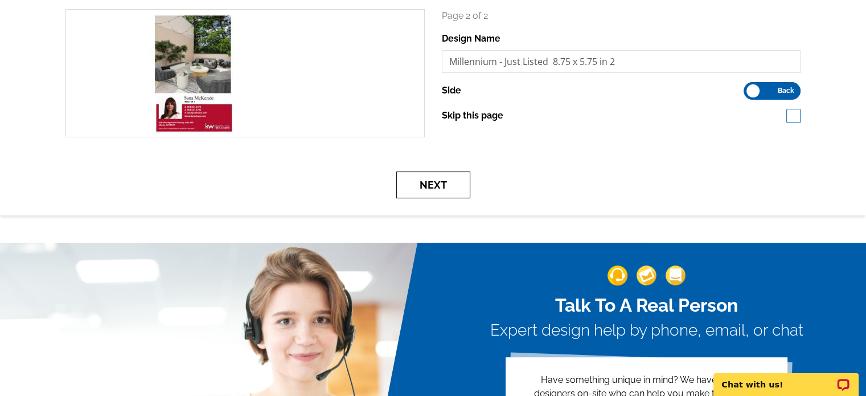
click at [433, 183] on button "Next" at bounding box center [433, 184] width 74 height 27
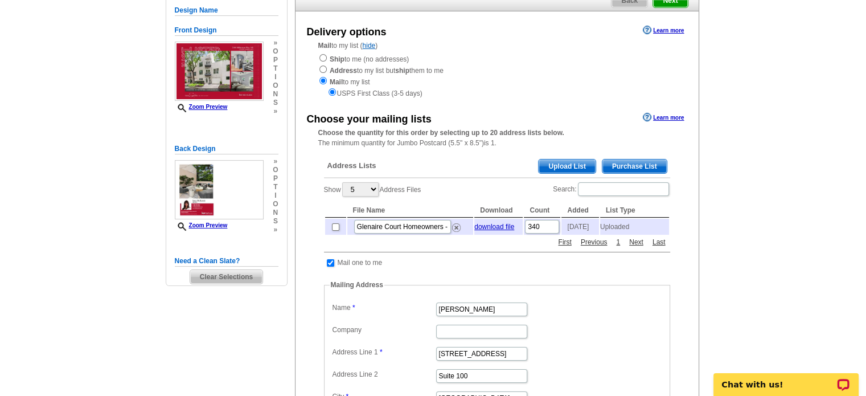
click at [561, 170] on span "Upload List" at bounding box center [566, 166] width 56 height 14
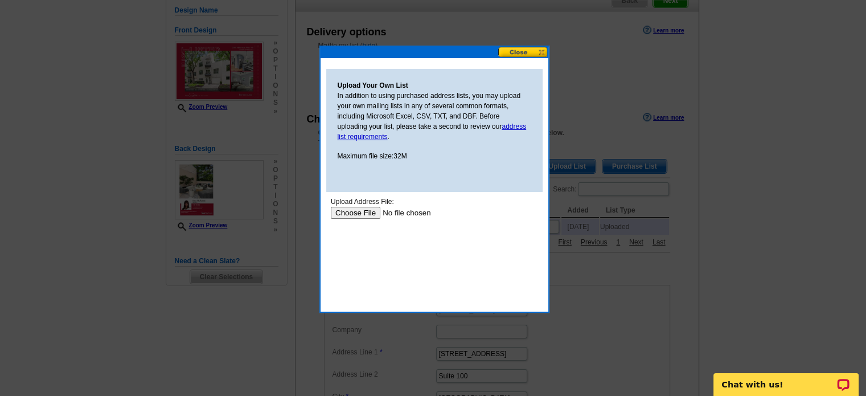
click at [373, 210] on input "file" at bounding box center [402, 213] width 144 height 12
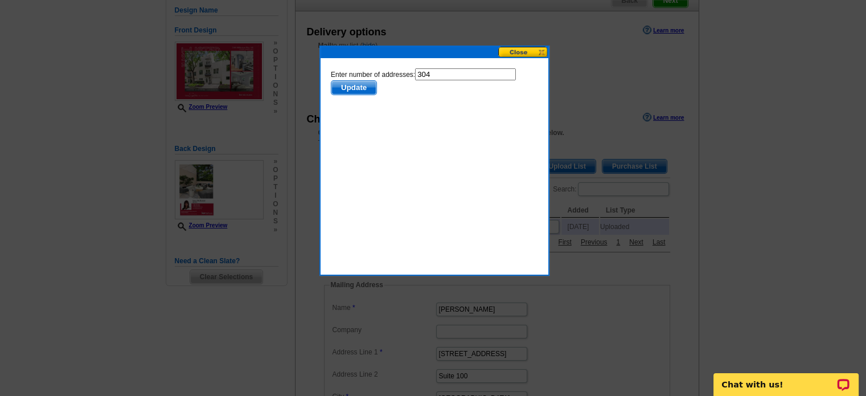
click at [451, 77] on input "304" at bounding box center [464, 74] width 101 height 12
type input "303"
click at [345, 88] on span "Update" at bounding box center [353, 88] width 45 height 14
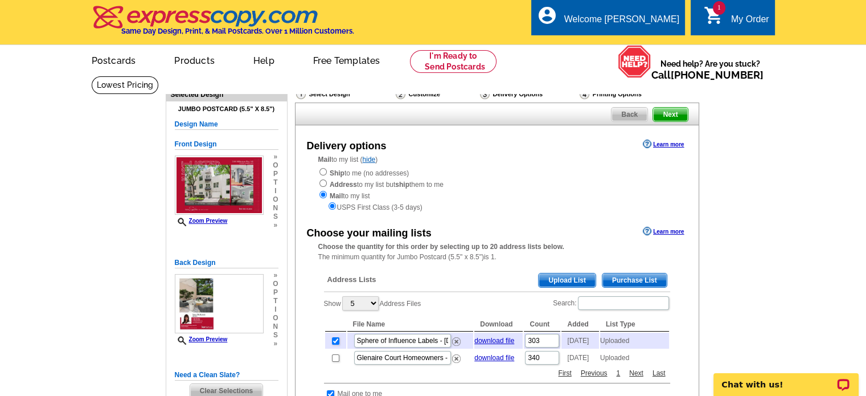
click at [567, 279] on span "Upload List" at bounding box center [566, 280] width 56 height 14
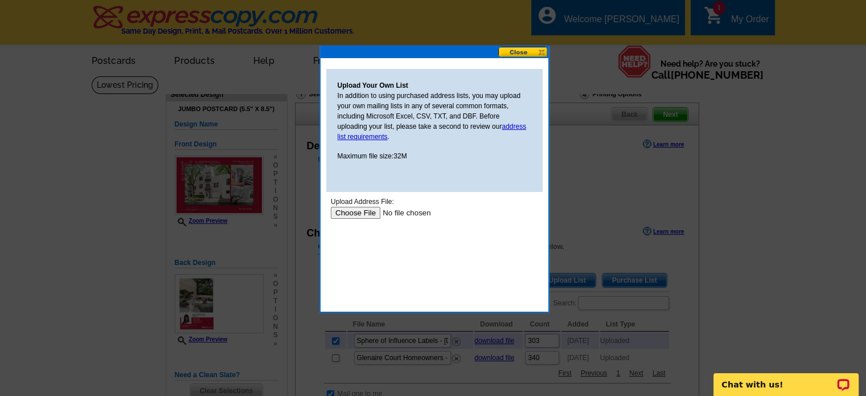
click at [369, 213] on input "file" at bounding box center [402, 213] width 144 height 12
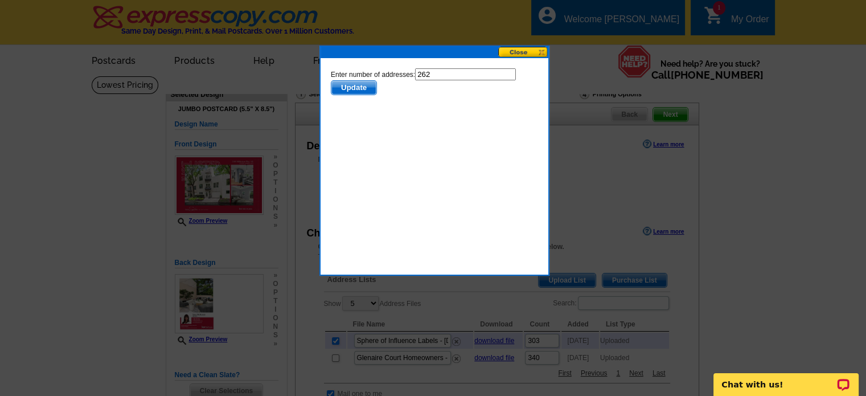
drag, startPoint x: 341, startPoint y: 90, endPoint x: 868, endPoint y: 182, distance: 534.8
click at [341, 90] on span "Update" at bounding box center [353, 88] width 45 height 14
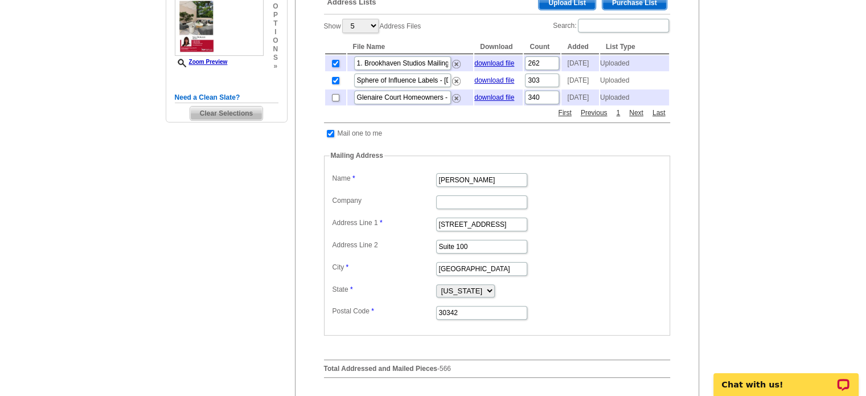
scroll to position [171, 0]
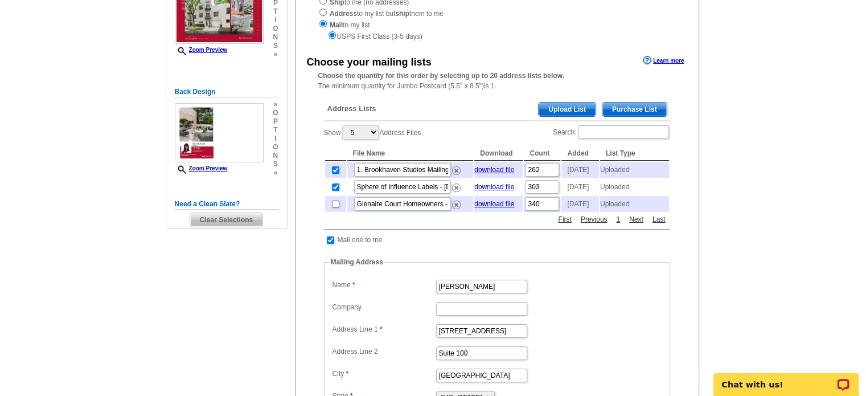
click at [557, 109] on span "Upload List" at bounding box center [566, 109] width 56 height 14
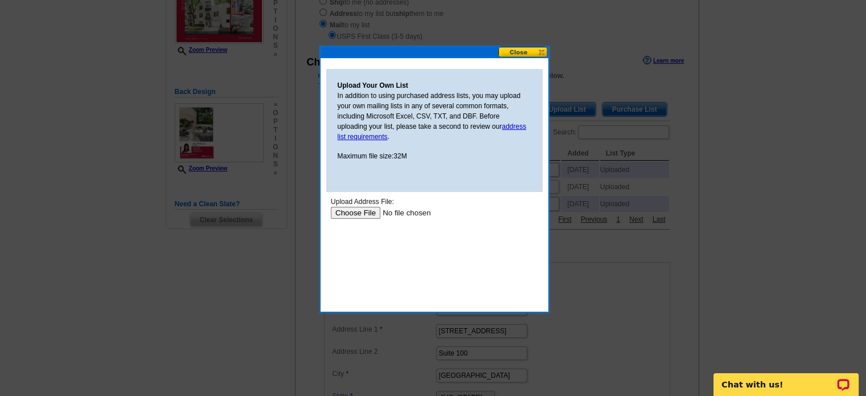
scroll to position [0, 0]
click at [368, 210] on input "file" at bounding box center [402, 213] width 144 height 12
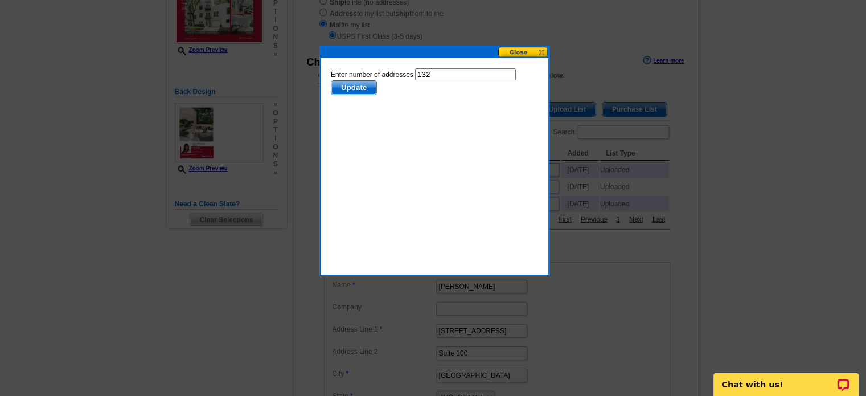
click at [454, 78] on input "132" at bounding box center [464, 74] width 101 height 12
type input "131"
click at [339, 88] on span "Update" at bounding box center [353, 88] width 45 height 14
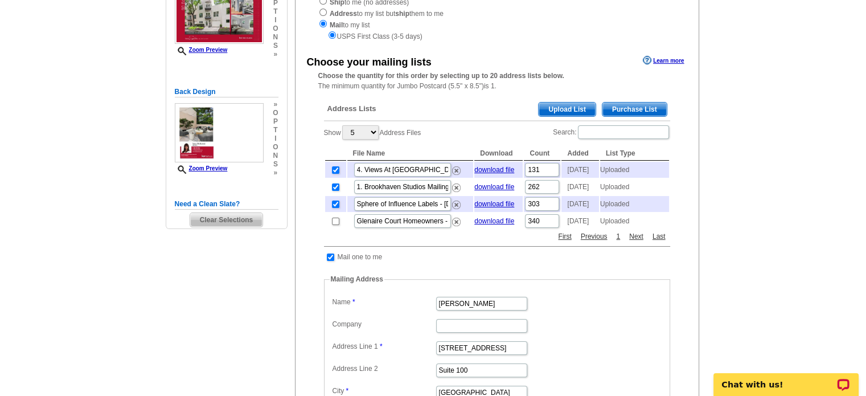
click at [567, 109] on span "Upload List" at bounding box center [566, 109] width 56 height 14
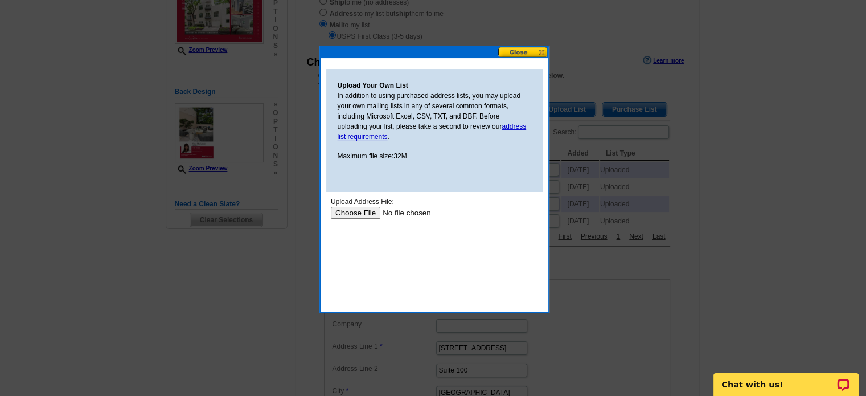
click at [369, 207] on input "file" at bounding box center [402, 213] width 144 height 12
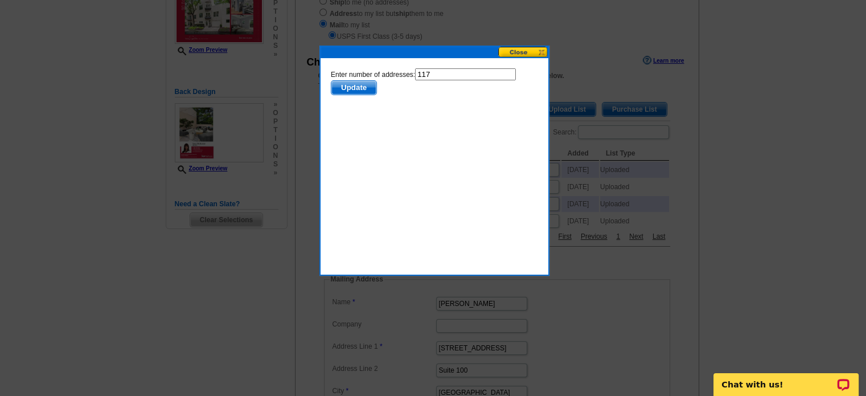
click at [445, 76] on input "117" at bounding box center [464, 74] width 101 height 12
type input "116"
click at [371, 85] on span "Update" at bounding box center [353, 88] width 45 height 14
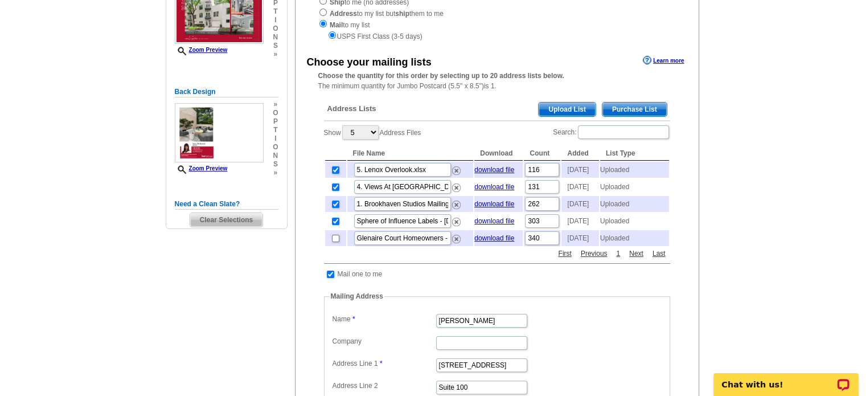
click at [760, 163] on main "Need Help? call 800-260-5887, chat with support, or have our designers make som…" at bounding box center [433, 313] width 866 height 816
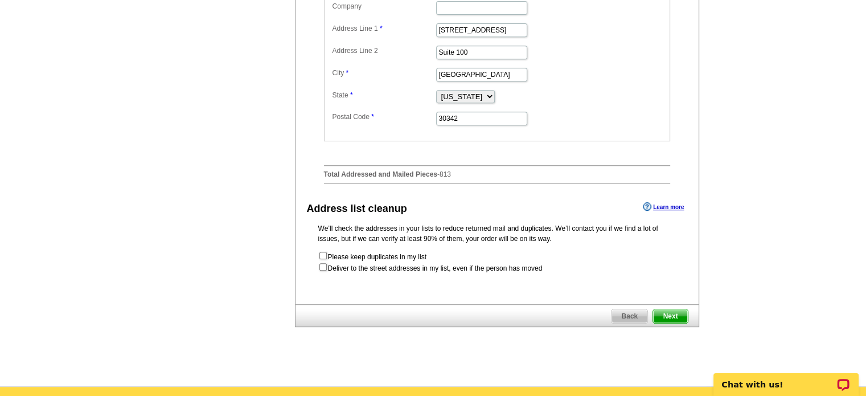
scroll to position [512, 0]
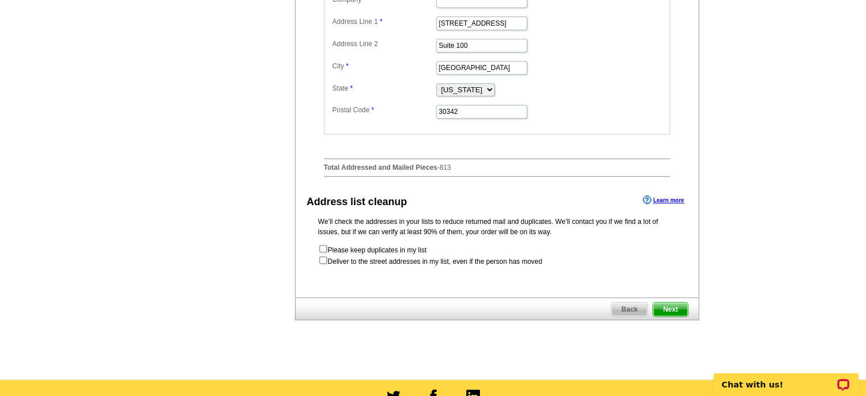
click at [678, 316] on span "Next" at bounding box center [670, 309] width 34 height 14
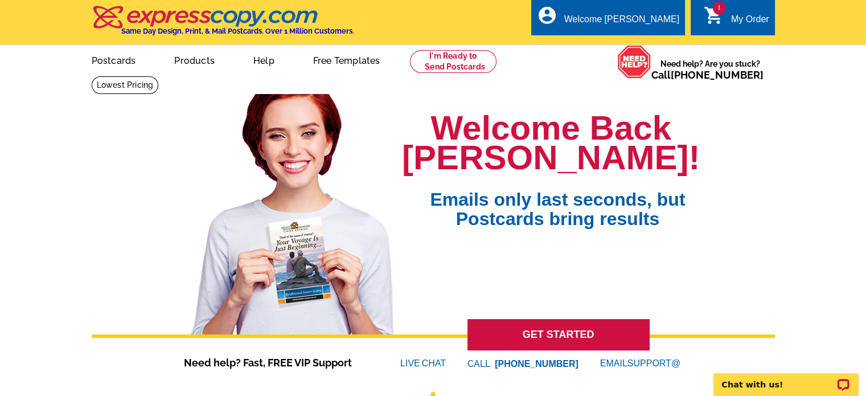
click at [120, 72] on link "Postcards" at bounding box center [113, 59] width 81 height 27
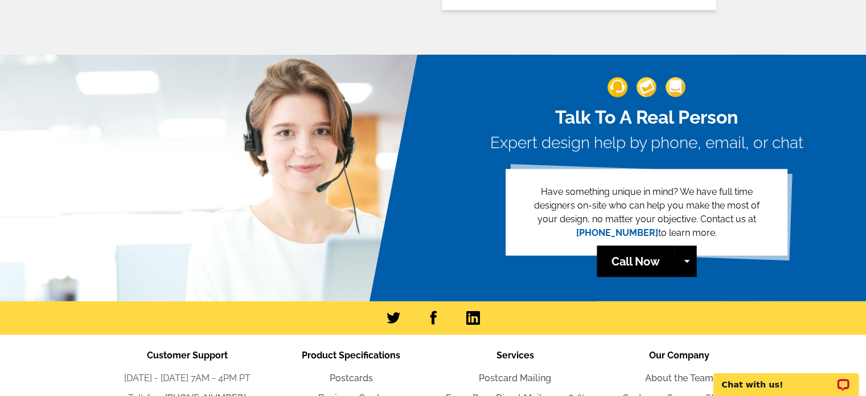
scroll to position [2594, 0]
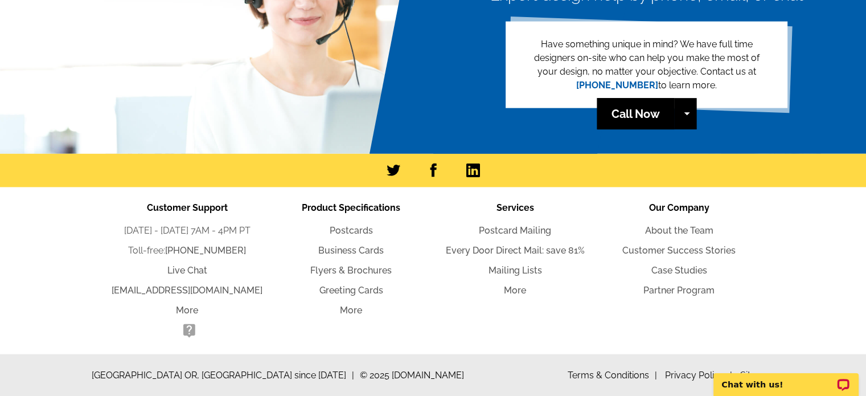
click at [513, 224] on li "Postcard Mailing" at bounding box center [515, 231] width 164 height 14
click at [520, 228] on link "Postcard Mailing" at bounding box center [515, 230] width 72 height 11
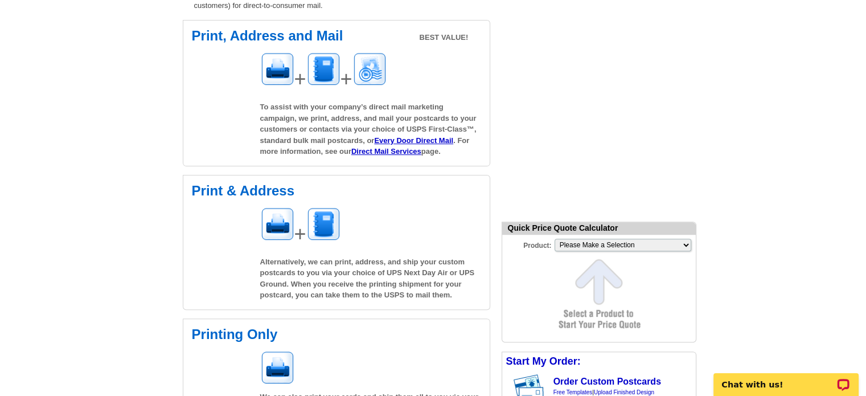
scroll to position [114, 0]
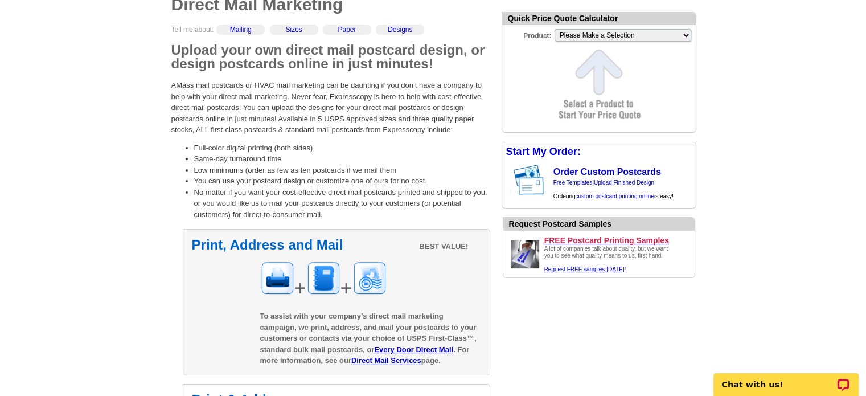
click at [454, 286] on div "+ +" at bounding box center [370, 282] width 221 height 43
click at [399, 362] on link "Direct Mail Services" at bounding box center [386, 360] width 70 height 9
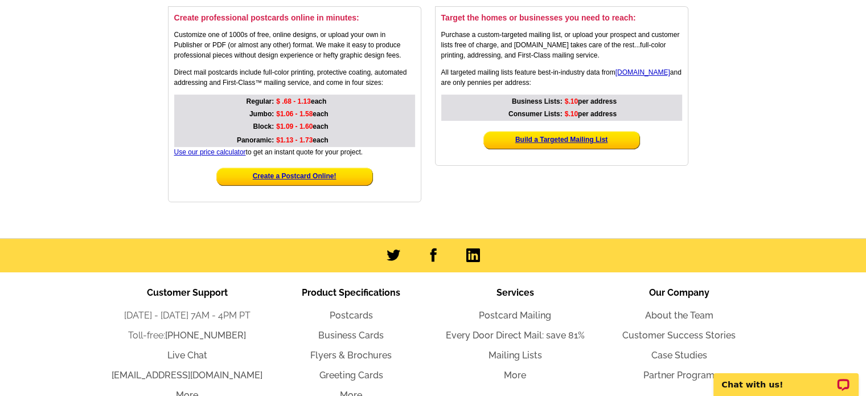
scroll to position [285, 0]
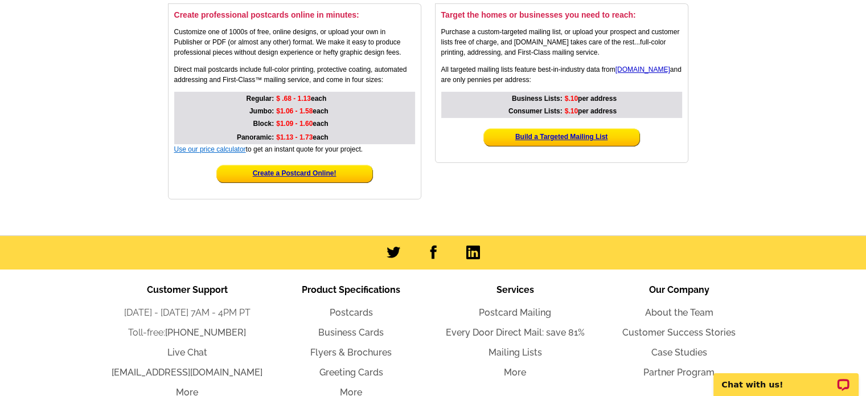
click at [221, 150] on link "Use our price calculator" at bounding box center [210, 149] width 72 height 8
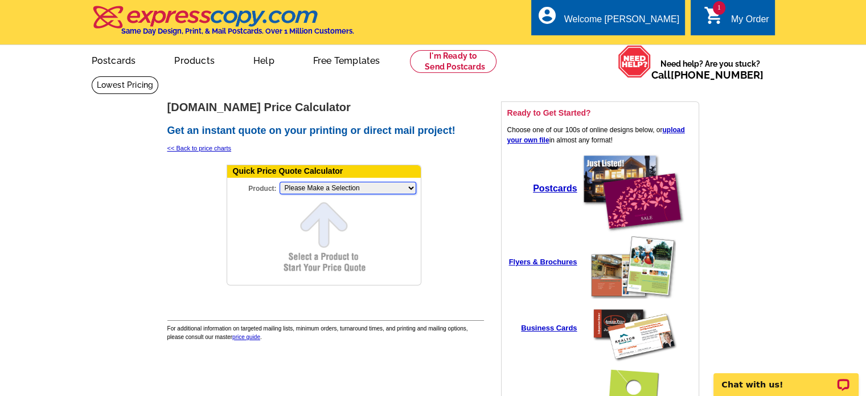
click at [381, 186] on select "Please Make a Selection Jumbo Postcard (5.5" x 8.5") Regular Postcard (4.25" x …" at bounding box center [347, 188] width 137 height 13
select select "2"
click at [279, 182] on select "Please Make a Selection Jumbo Postcard (5.5" x 8.5") Regular Postcard (4.25" x …" at bounding box center [347, 188] width 137 height 13
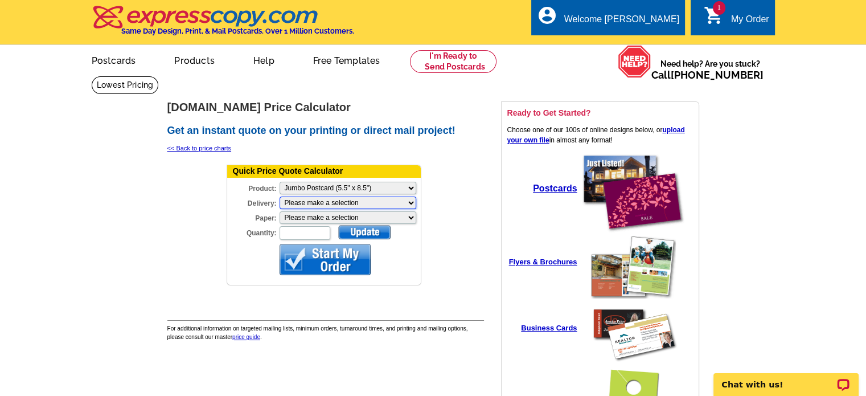
click at [316, 200] on select "Please make a selection Print + Address+USPS First Class Print-Only+Shipped To …" at bounding box center [347, 202] width 137 height 13
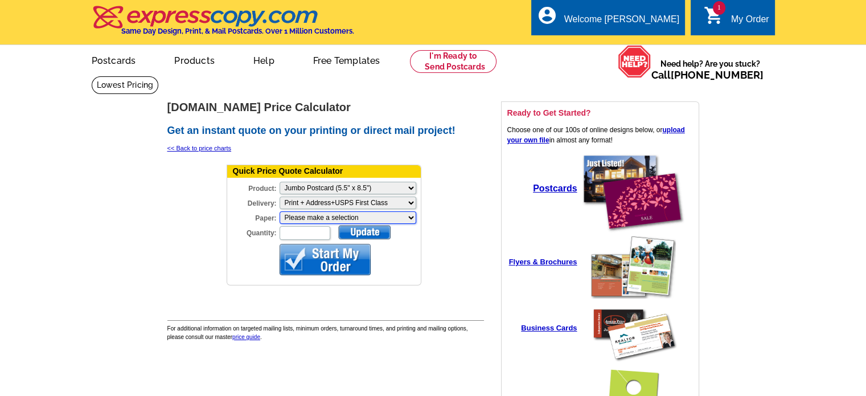
click at [325, 216] on select "Please make a selection Recyclable Board Magnetic Stock" at bounding box center [347, 217] width 137 height 13
select select "3"
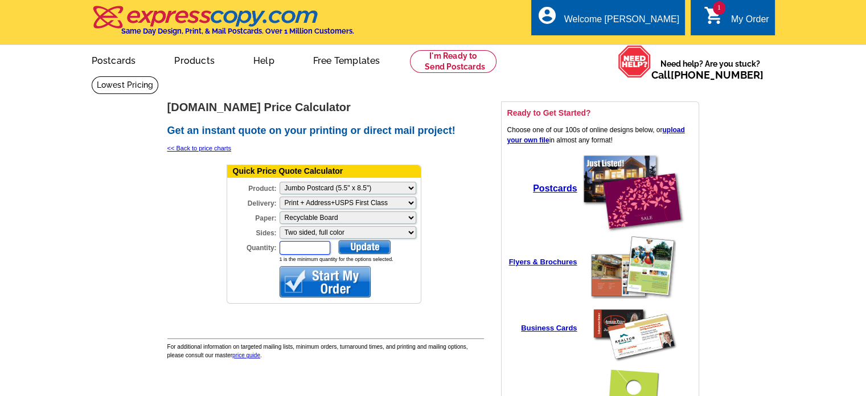
click at [319, 241] on input "Quantity:" at bounding box center [304, 248] width 51 height 14
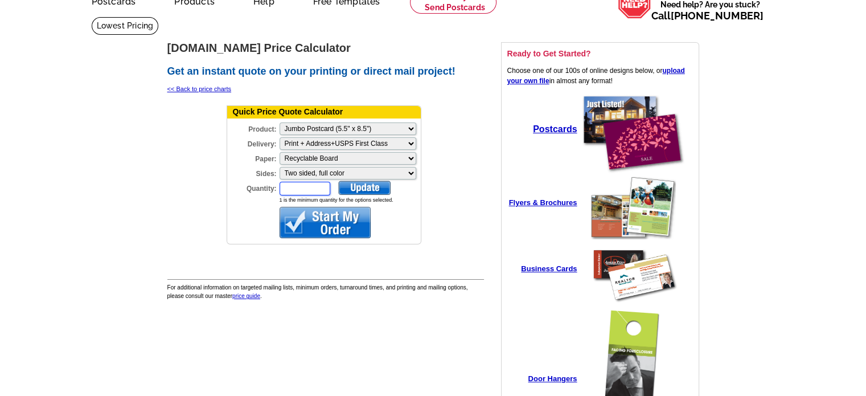
scroll to position [57, 0]
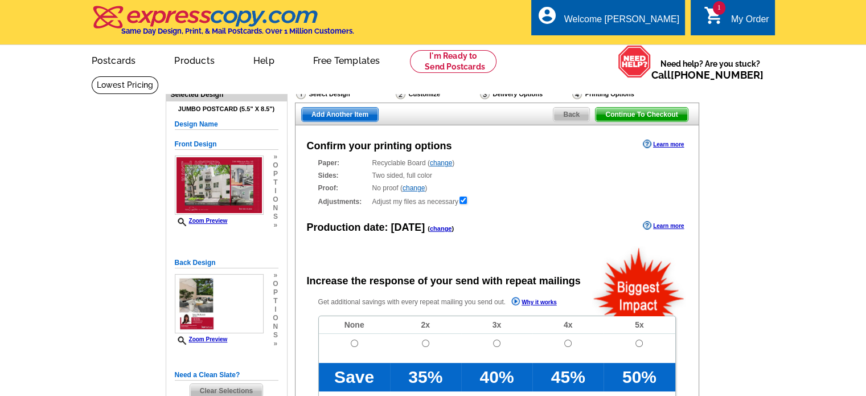
radio input "false"
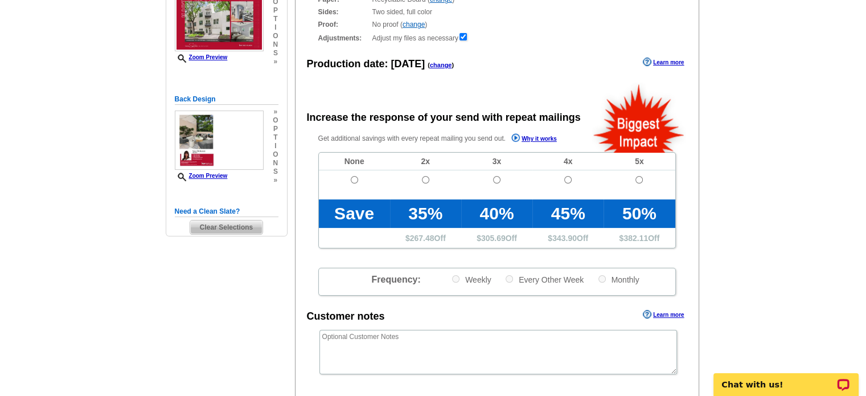
scroll to position [171, 0]
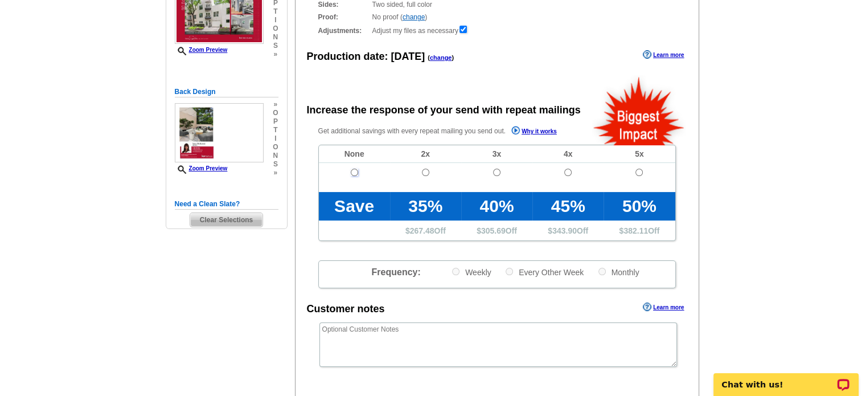
click at [353, 174] on input "radio" at bounding box center [354, 171] width 7 height 7
radio input "true"
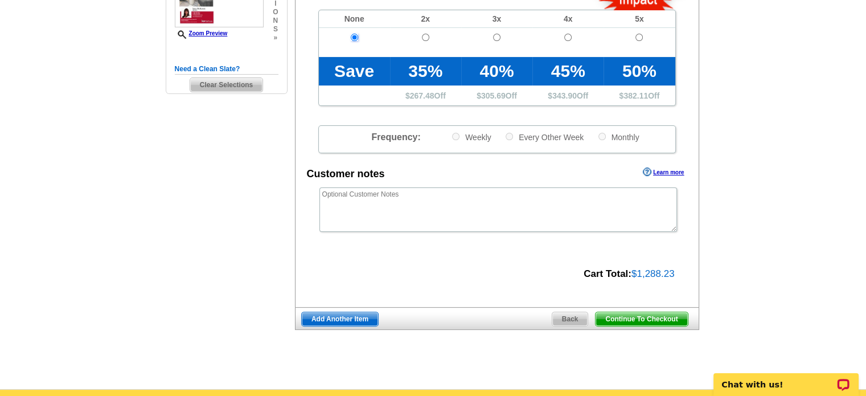
scroll to position [341, 0]
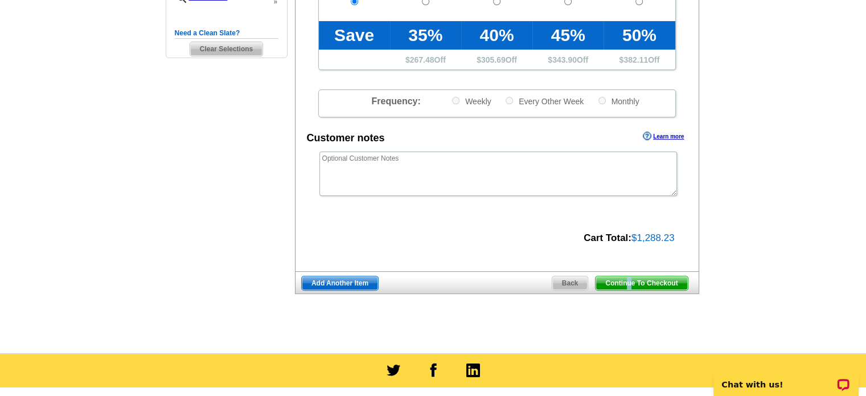
click at [628, 277] on span "Continue To Checkout" at bounding box center [641, 283] width 92 height 14
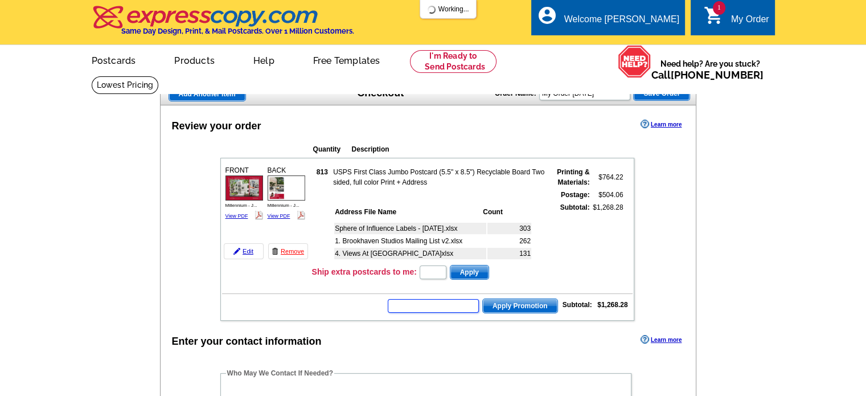
click at [444, 299] on input "text" at bounding box center [433, 306] width 91 height 14
click at [466, 302] on input "text" at bounding box center [433, 306] width 91 height 14
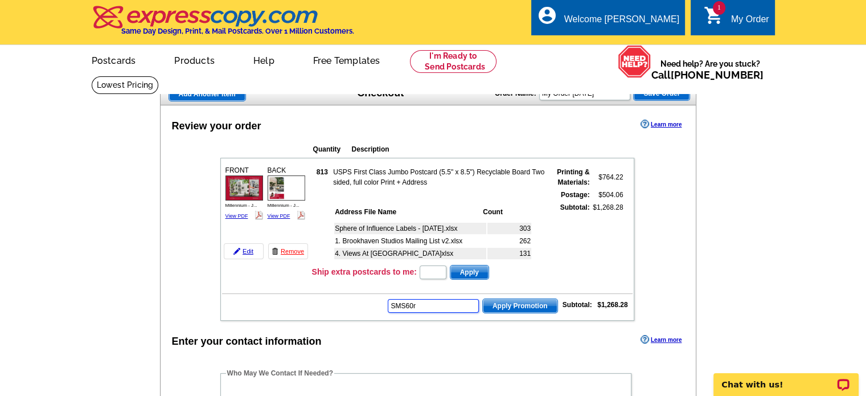
type input "SMS60r"
click at [510, 304] on span "Apply Promotion" at bounding box center [520, 306] width 75 height 14
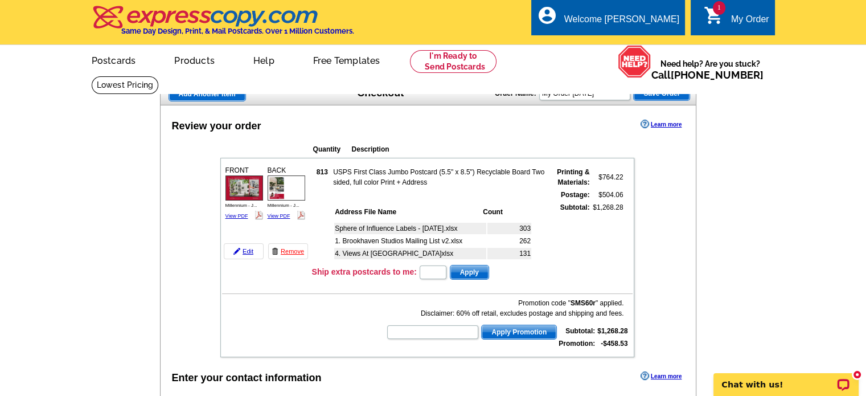
click at [674, 92] on span "Save Order" at bounding box center [661, 94] width 56 height 14
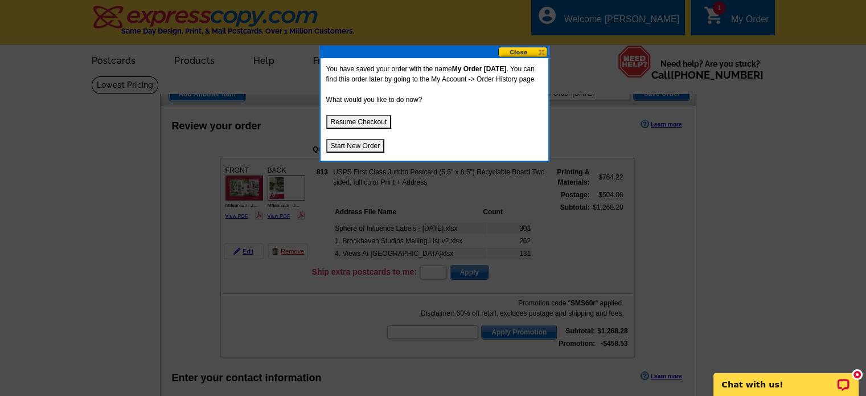
click at [521, 51] on button at bounding box center [523, 52] width 50 height 11
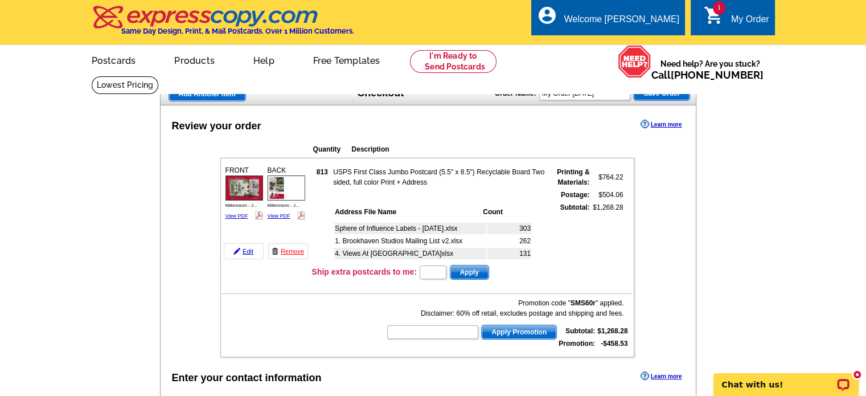
click at [731, 18] on div "My Order" at bounding box center [750, 22] width 38 height 16
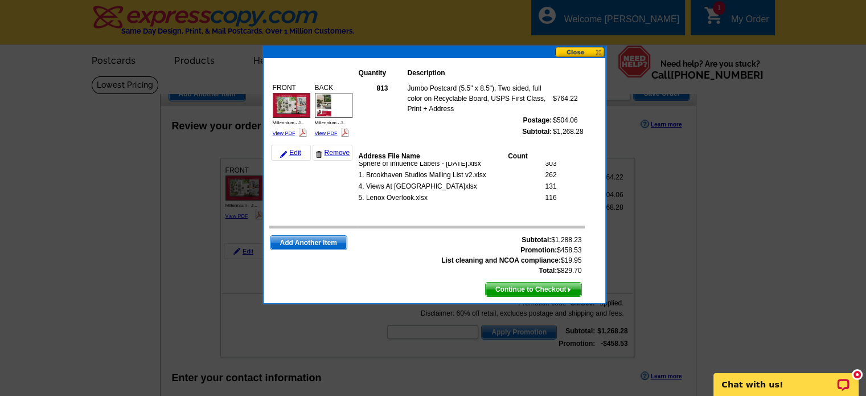
click at [567, 52] on button at bounding box center [580, 52] width 50 height 11
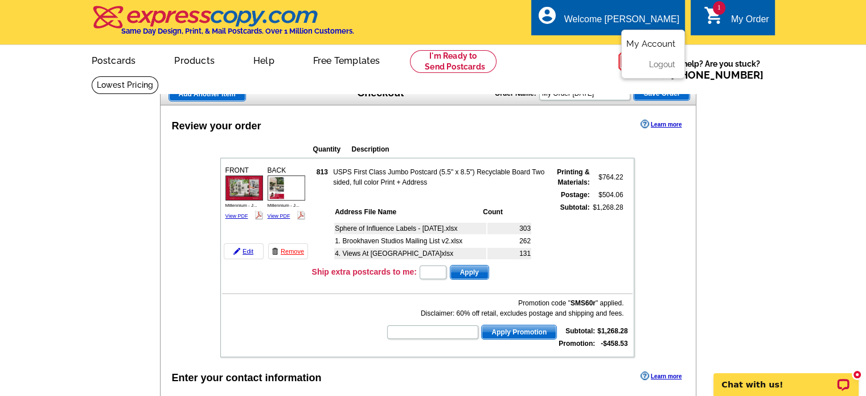
click at [652, 44] on link "My Account" at bounding box center [650, 44] width 49 height 10
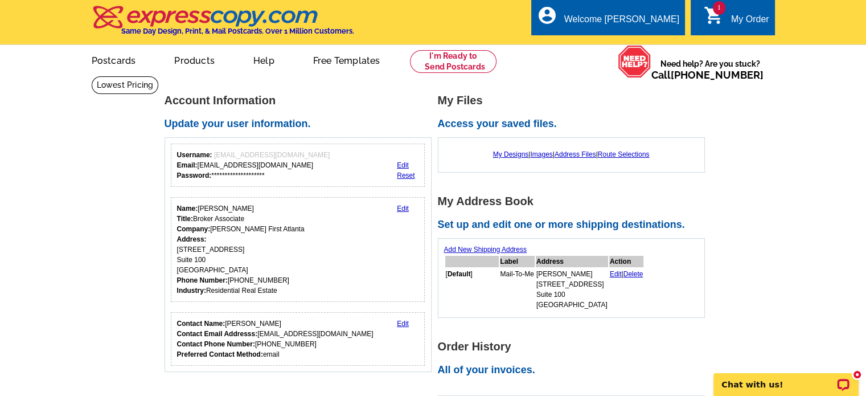
click at [738, 26] on div "My Order" at bounding box center [750, 22] width 38 height 16
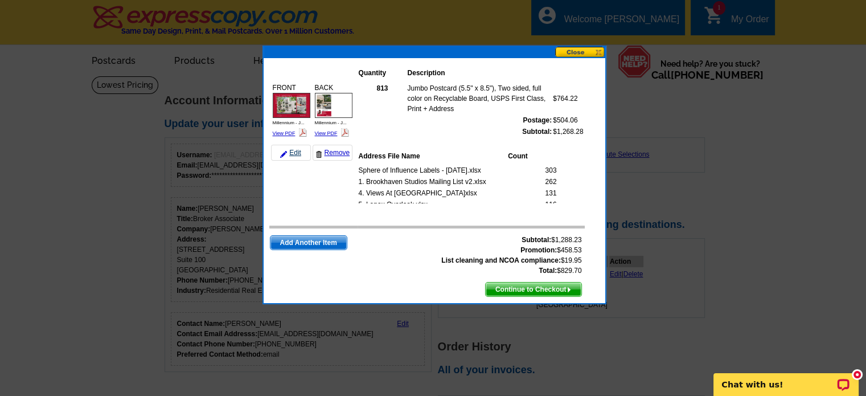
click at [290, 154] on link "Edit" at bounding box center [291, 153] width 40 height 16
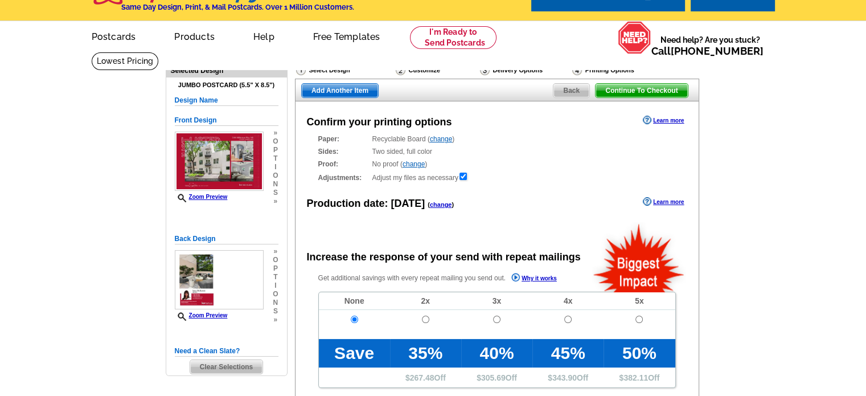
radio input "false"
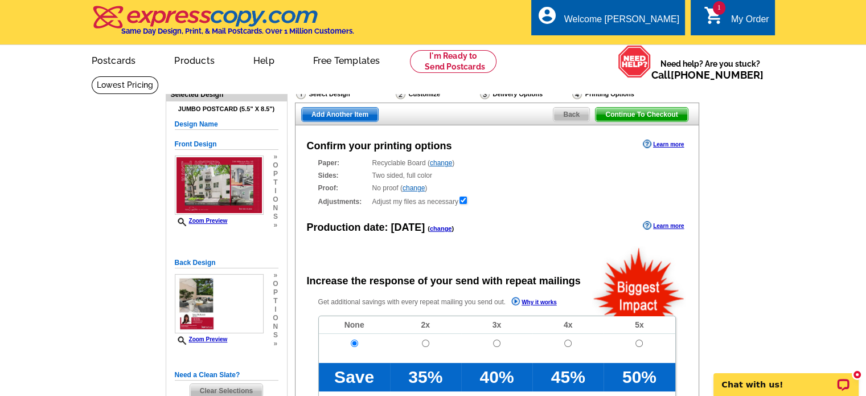
click at [332, 96] on div "Select Design" at bounding box center [345, 95] width 100 height 14
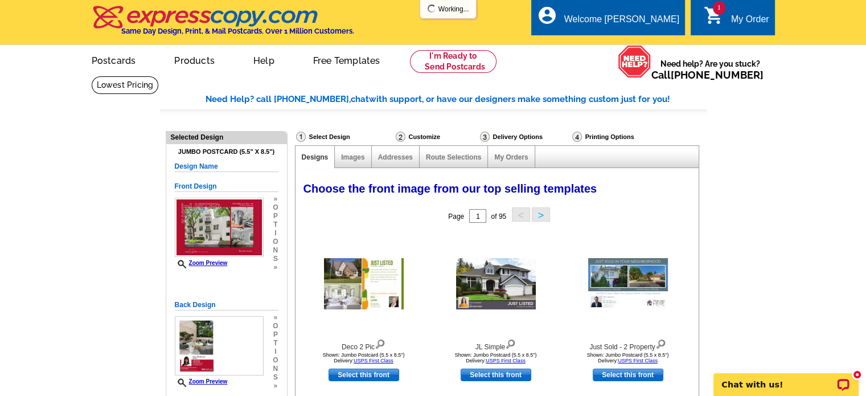
select select "785"
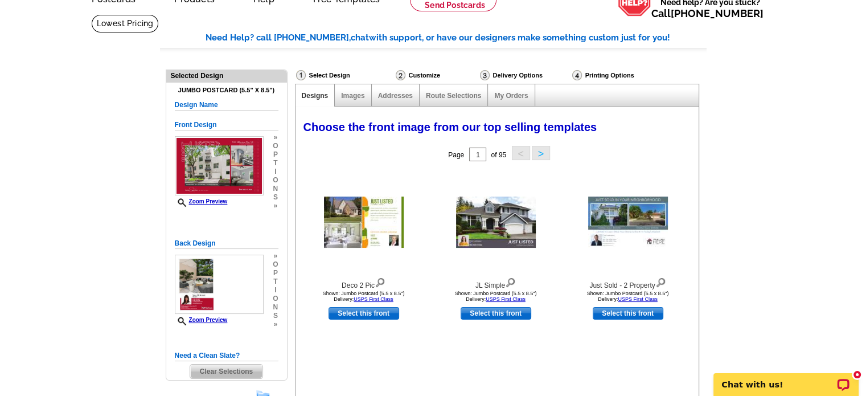
scroll to position [57, 0]
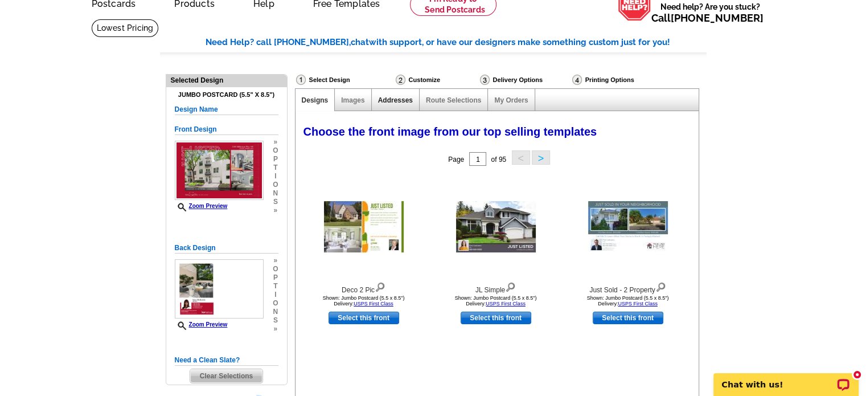
click at [389, 96] on link "Addresses" at bounding box center [395, 100] width 35 height 8
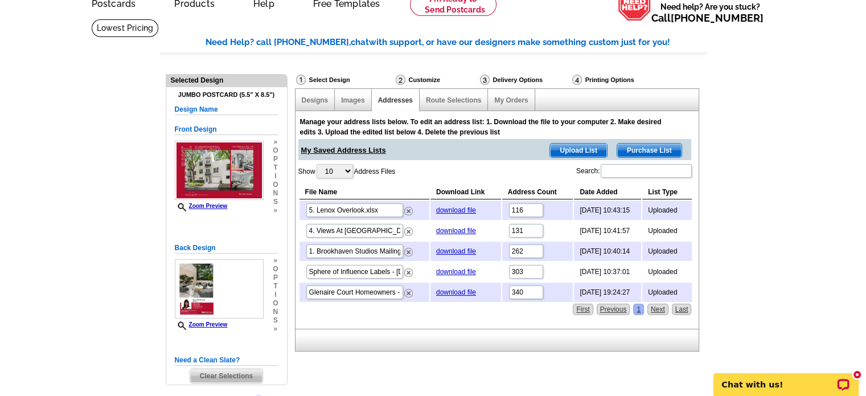
click at [434, 83] on div "Customize" at bounding box center [436, 79] width 84 height 11
click at [432, 80] on div "Customize" at bounding box center [436, 79] width 84 height 11
click at [316, 101] on link "Designs" at bounding box center [315, 100] width 27 height 8
click at [320, 80] on div "Select Design" at bounding box center [345, 81] width 100 height 14
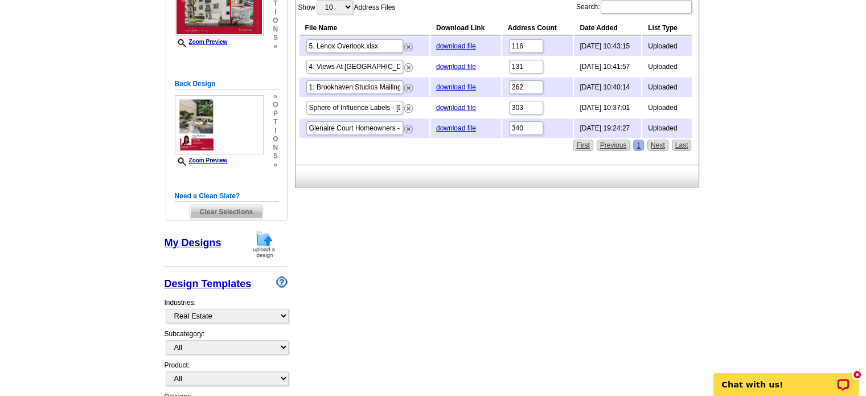
scroll to position [228, 0]
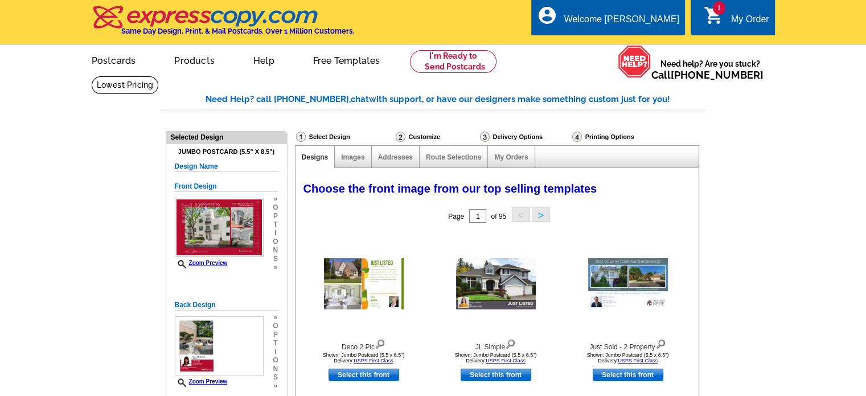
select select "785"
click at [418, 135] on div "Customize" at bounding box center [436, 136] width 84 height 11
click at [399, 138] on img at bounding box center [401, 136] width 10 height 10
click at [506, 153] on link "My Orders" at bounding box center [511, 157] width 34 height 8
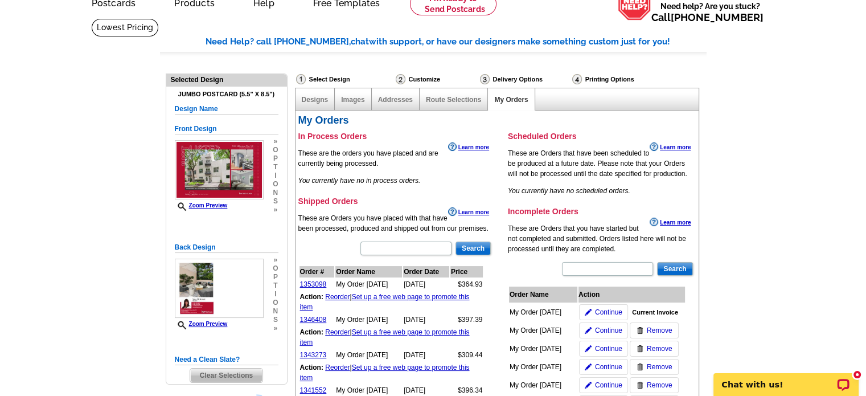
scroll to position [57, 0]
click at [599, 314] on span "Continue" at bounding box center [608, 312] width 27 height 10
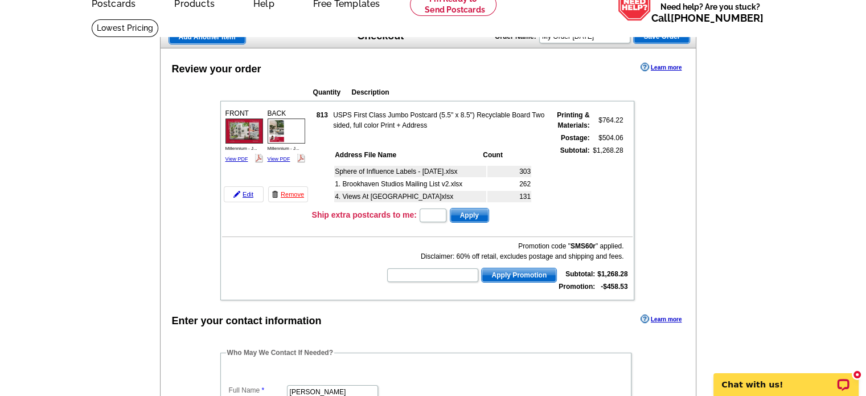
scroll to position [11, 0]
click at [380, 185] on td "4. Views At [GEOGRAPHIC_DATA]xlsx" at bounding box center [410, 184] width 152 height 11
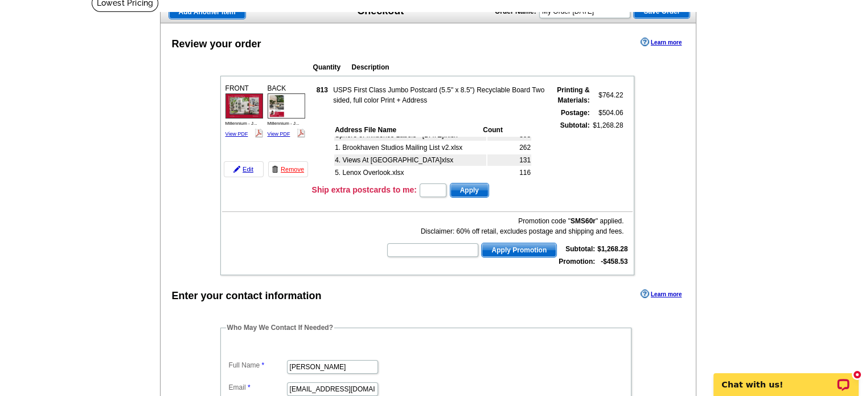
scroll to position [57, 0]
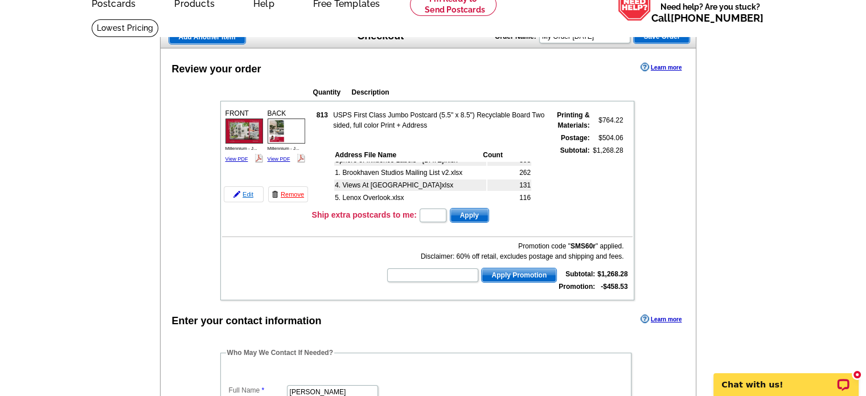
click at [244, 193] on link "Edit" at bounding box center [244, 194] width 40 height 16
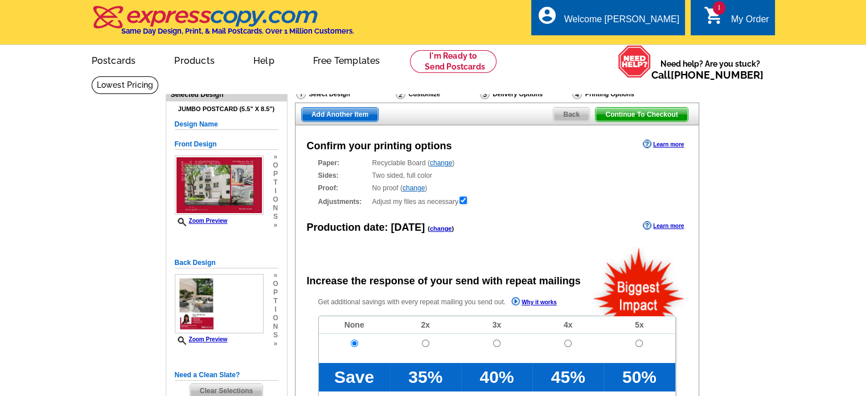
radio input "false"
click at [509, 92] on div "Delivery Options" at bounding box center [525, 95] width 92 height 14
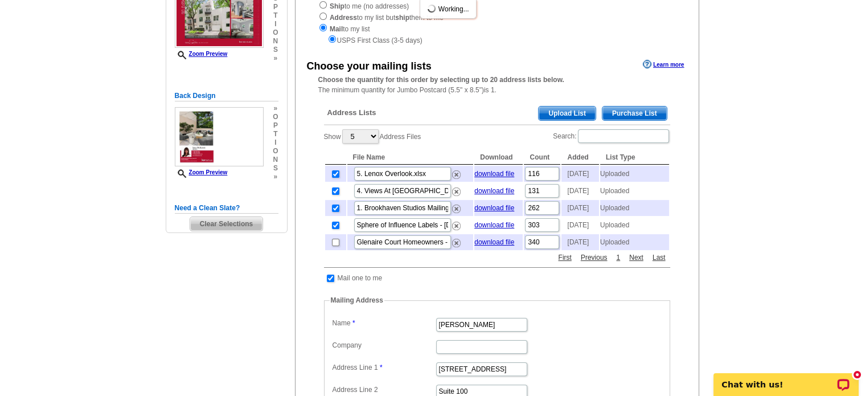
scroll to position [171, 0]
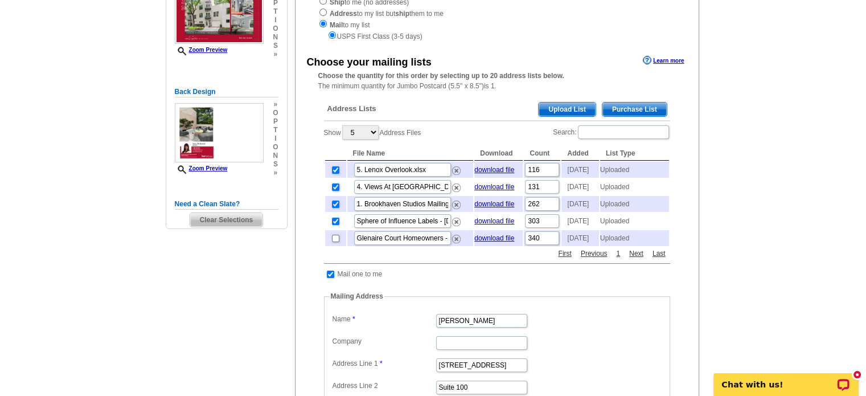
click at [333, 191] on input "checkbox" at bounding box center [335, 186] width 7 height 7
checkbox input "false"
click at [334, 172] on input "checkbox" at bounding box center [335, 169] width 7 height 7
checkbox input "false"
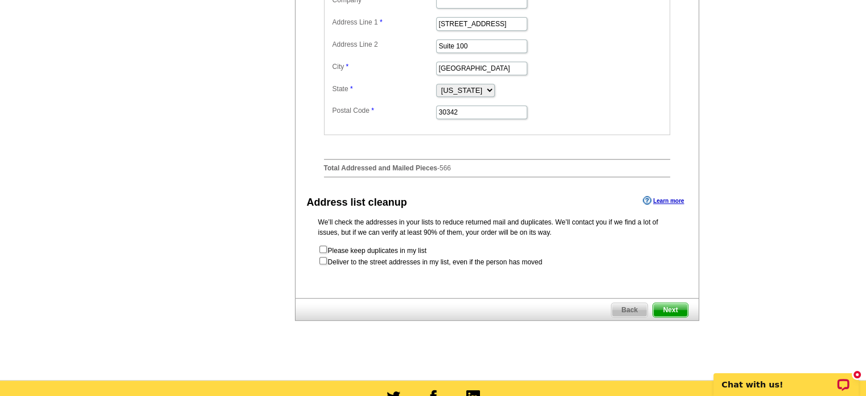
scroll to position [569, 0]
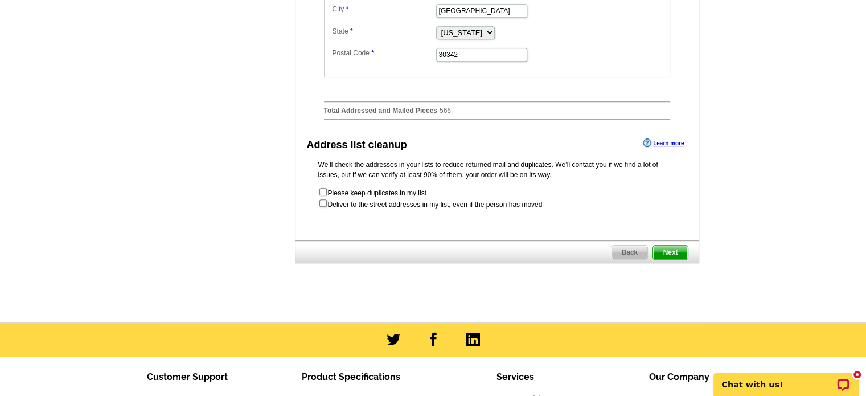
click at [667, 259] on span "Next" at bounding box center [670, 252] width 34 height 14
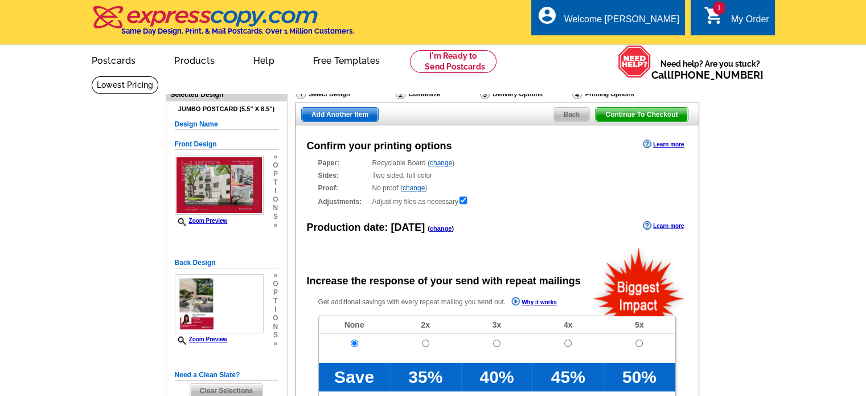
scroll to position [39, 0]
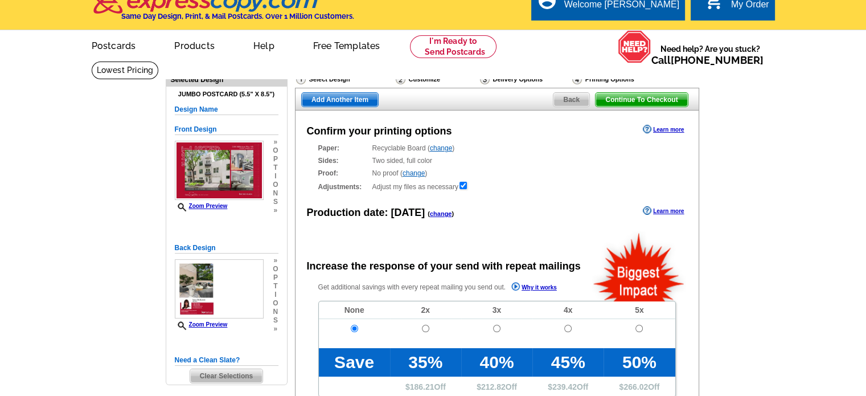
radio input "false"
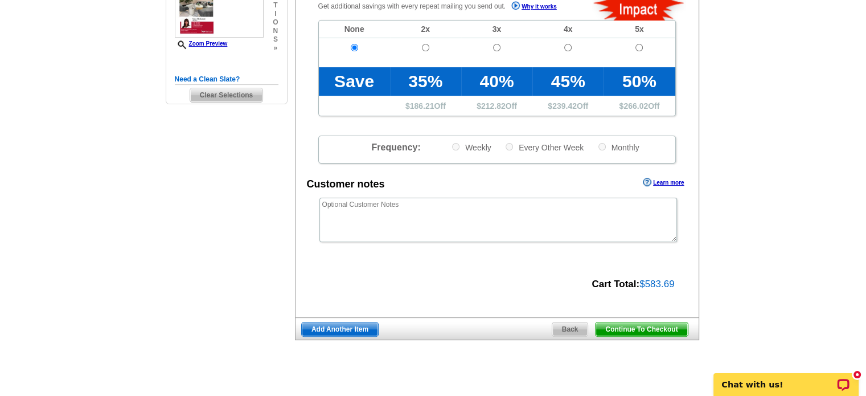
scroll to position [455, 0]
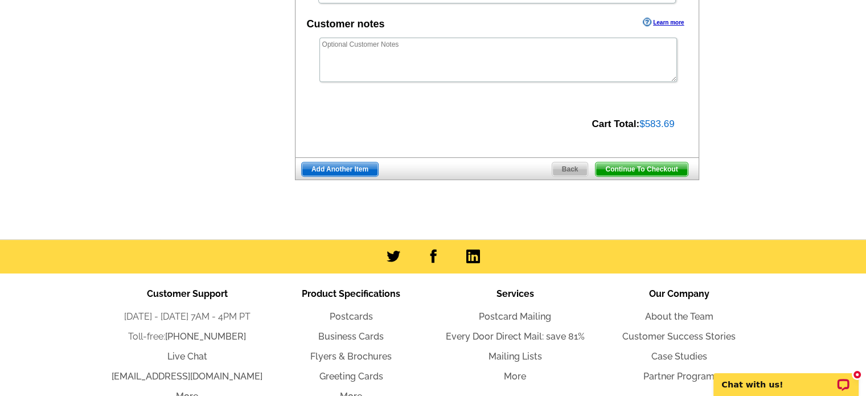
click at [656, 170] on span "Continue To Checkout" at bounding box center [641, 169] width 92 height 14
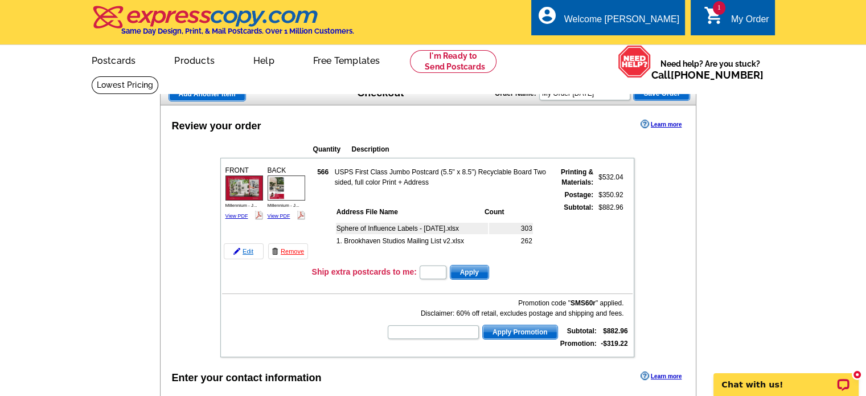
click at [246, 247] on link "Edit" at bounding box center [244, 251] width 40 height 16
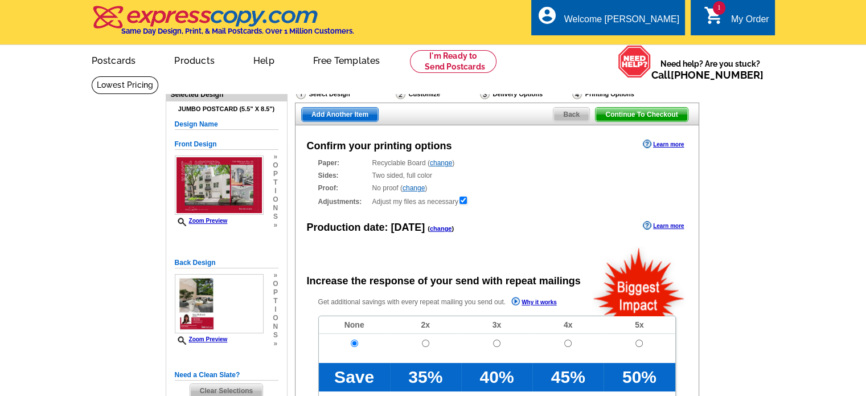
radio input "false"
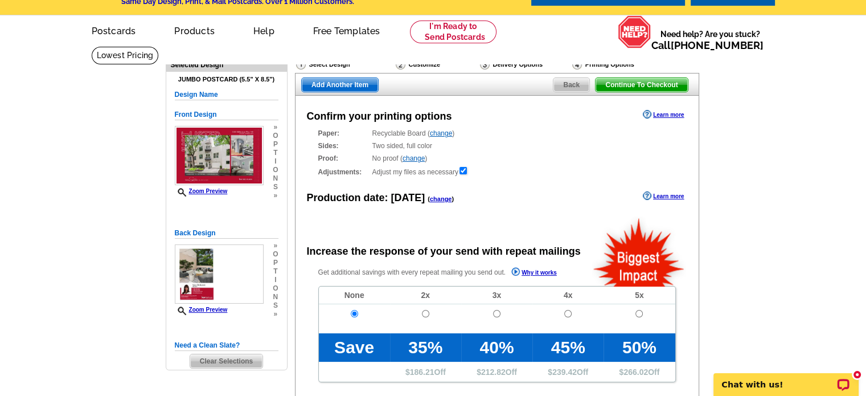
scroll to position [57, 0]
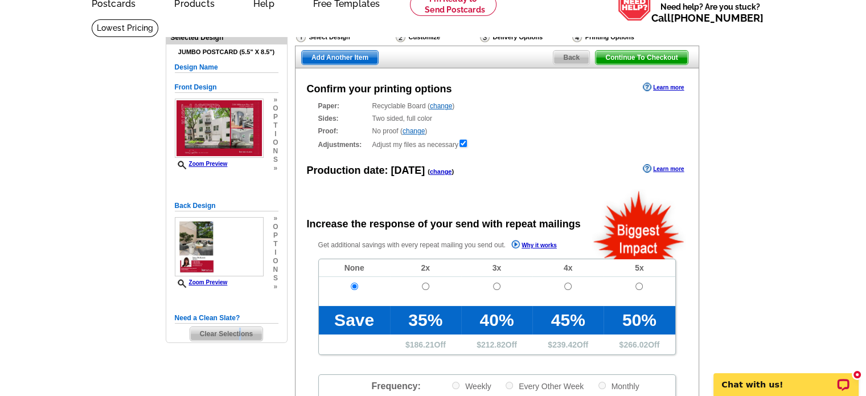
click at [239, 332] on span "Clear Selections" at bounding box center [226, 334] width 72 height 14
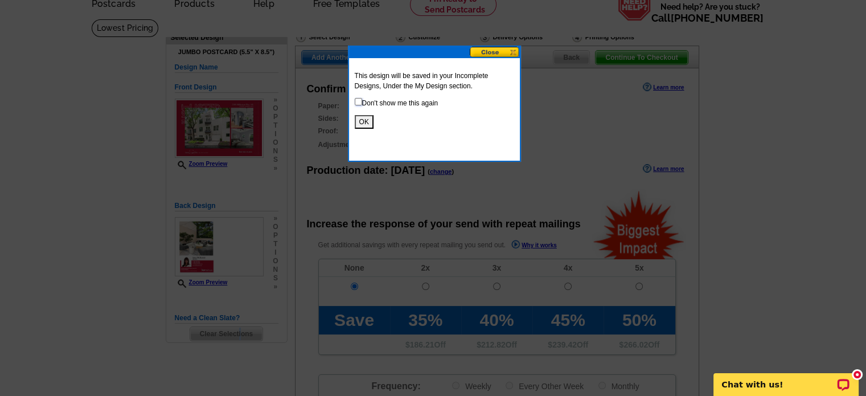
click at [355, 102] on input "checkbox" at bounding box center [358, 101] width 7 height 7
checkbox input "true"
click at [364, 125] on button "OK" at bounding box center [364, 122] width 19 height 14
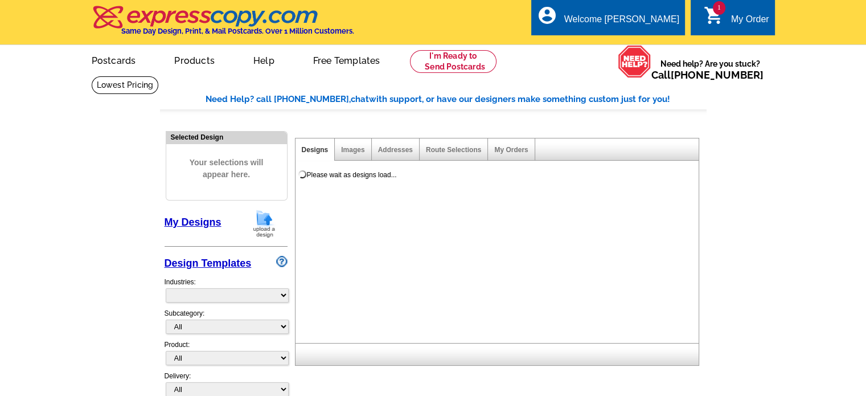
select select "785"
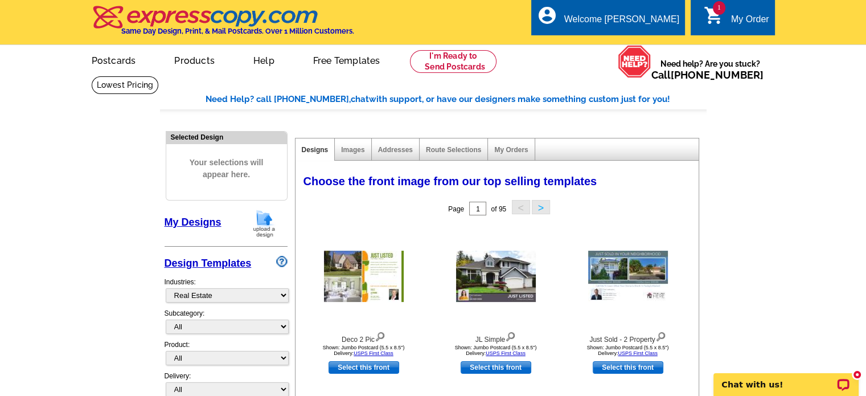
click at [253, 223] on img at bounding box center [264, 223] width 30 height 29
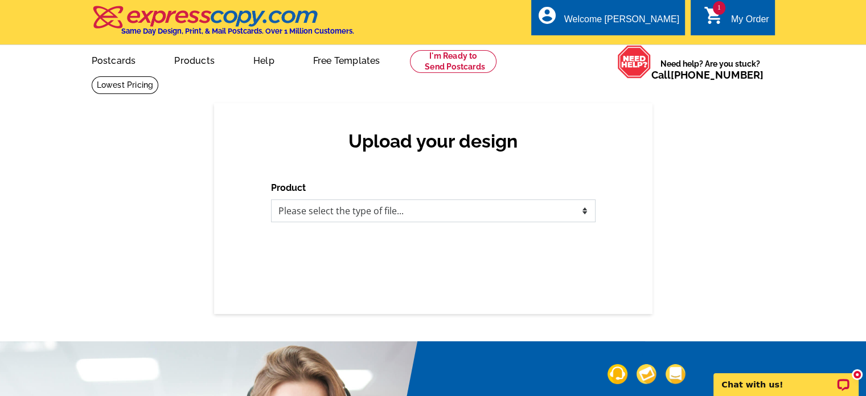
click at [356, 213] on select "Please select the type of file... Postcards Business Cards Letters and flyers G…" at bounding box center [433, 210] width 324 height 23
select select "1"
click at [271, 200] on select "Please select the type of file... Postcards Business Cards Letters and flyers G…" at bounding box center [433, 210] width 324 height 23
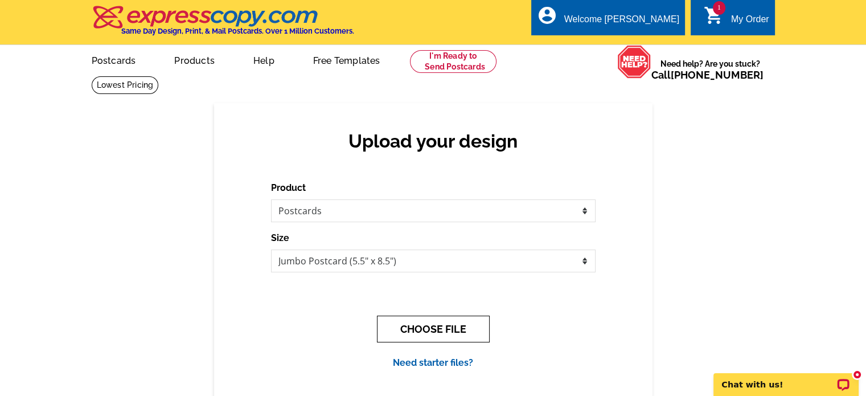
click at [435, 318] on button "CHOOSE FILE" at bounding box center [433, 328] width 113 height 27
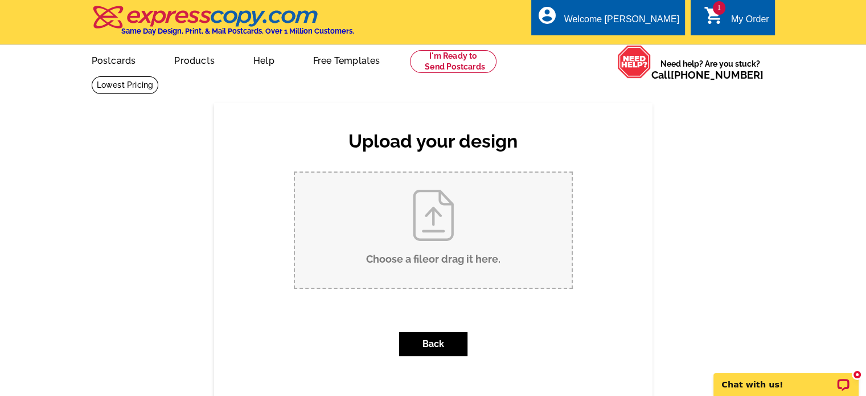
click at [462, 246] on input "Choose a file or drag it here ." at bounding box center [433, 229] width 277 height 115
type input "C:\fakepath\Copy of Millennium - Just Listed - Call to Action (8.75 x 5.75 in).…"
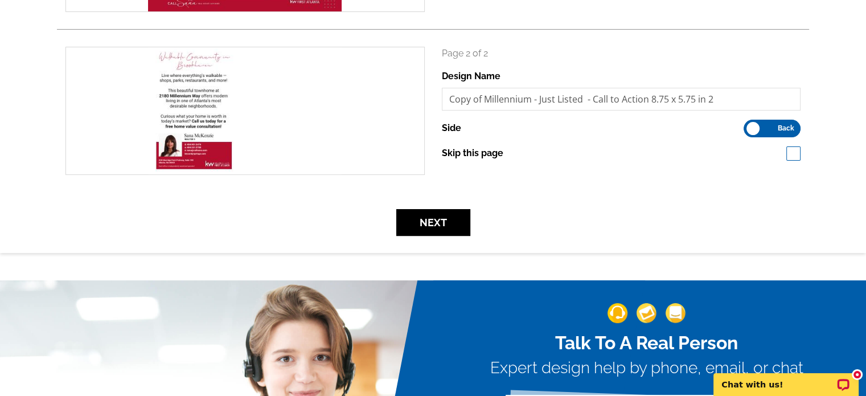
scroll to position [341, 0]
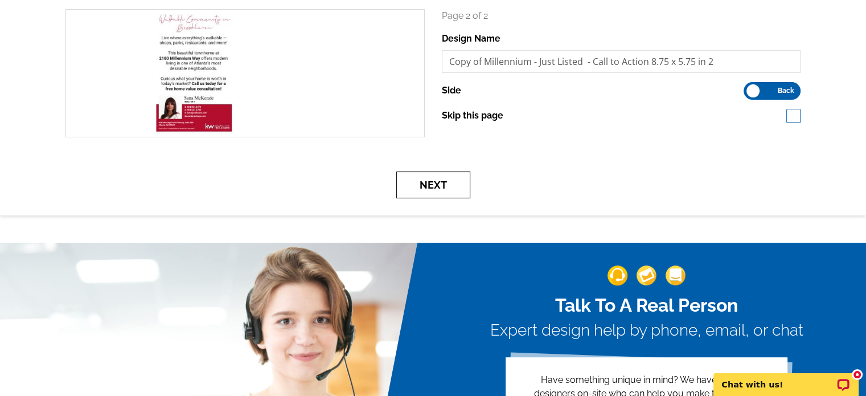
drag, startPoint x: 418, startPoint y: 180, endPoint x: 435, endPoint y: 176, distance: 17.4
click at [417, 180] on button "Next" at bounding box center [433, 184] width 74 height 27
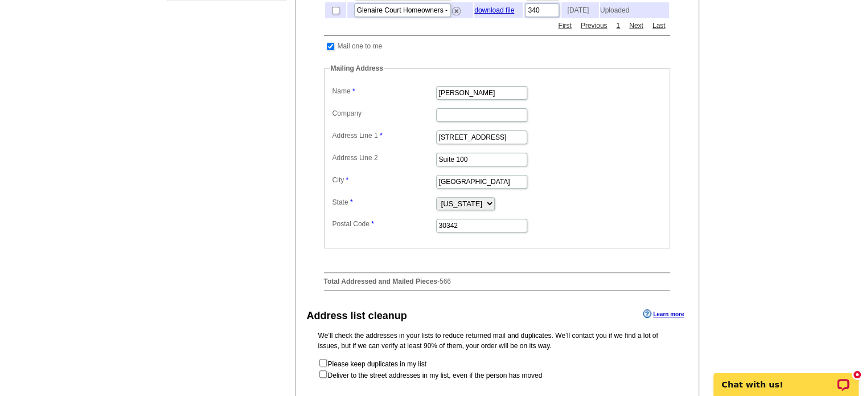
scroll to position [626, 0]
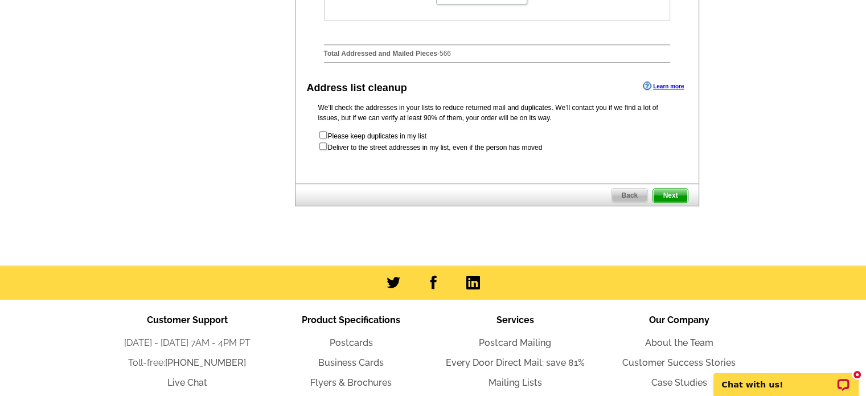
click at [664, 202] on span "Next" at bounding box center [670, 195] width 34 height 14
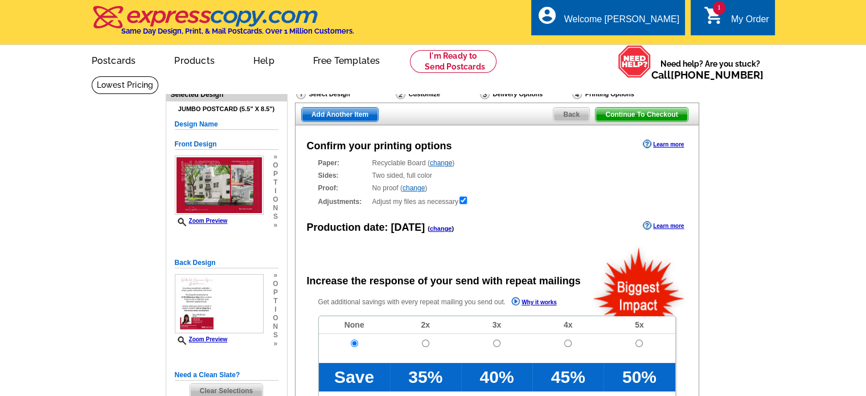
radio input "false"
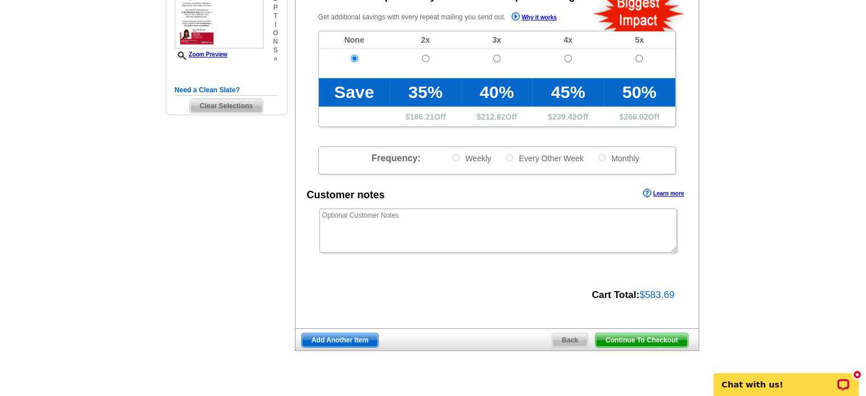
scroll to position [398, 0]
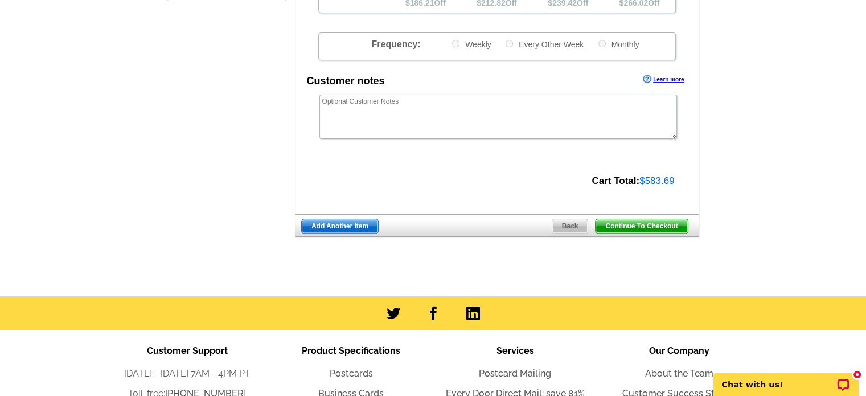
click at [662, 221] on span "Continue To Checkout" at bounding box center [641, 226] width 92 height 14
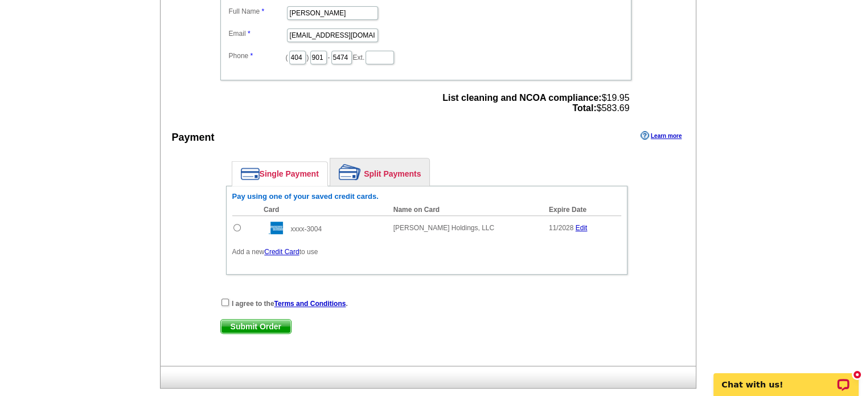
scroll to position [512, 0]
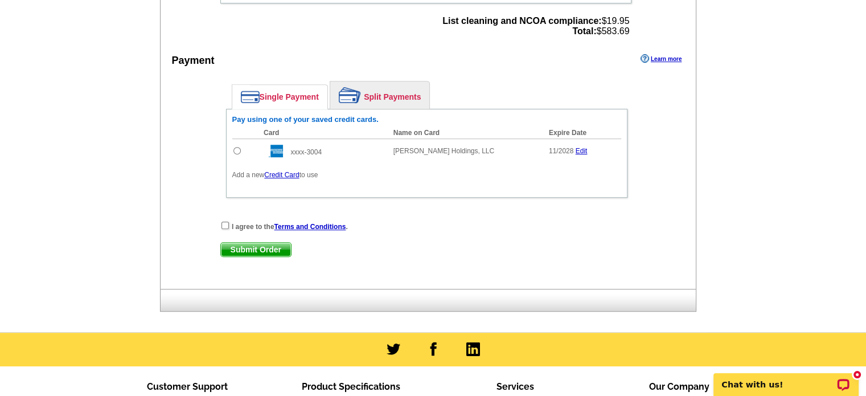
click at [236, 147] on input "radio" at bounding box center [236, 150] width 7 height 7
radio input "true"
click at [225, 221] on input "checkbox" at bounding box center [224, 224] width 7 height 7
checkbox input "true"
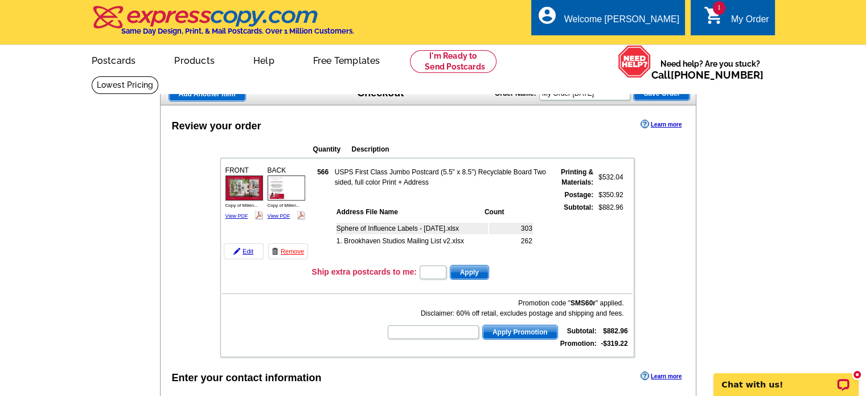
click at [253, 189] on img at bounding box center [244, 187] width 38 height 25
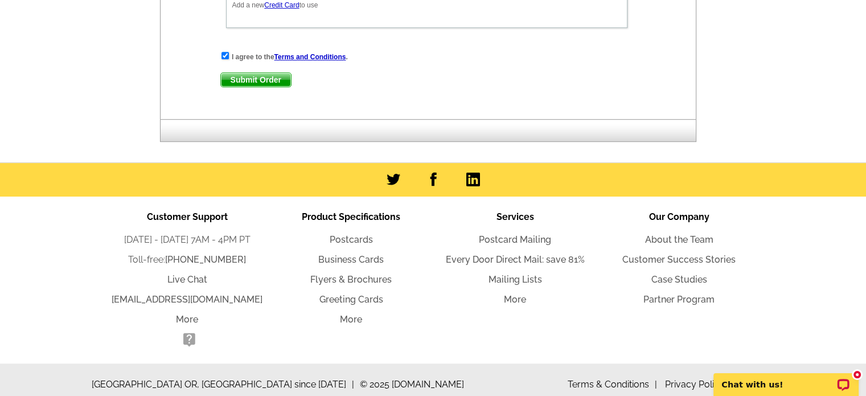
scroll to position [684, 0]
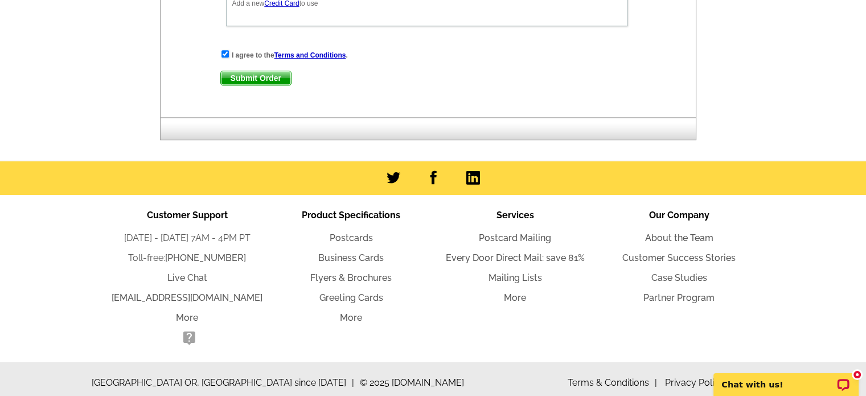
click at [250, 71] on span "Submit Order" at bounding box center [256, 78] width 70 height 14
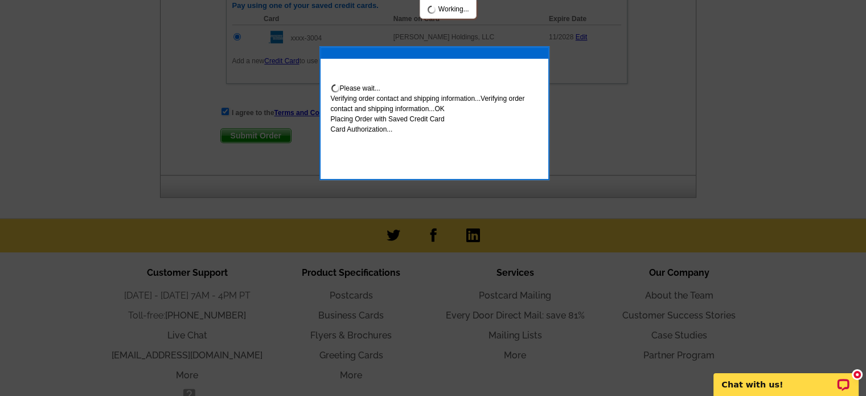
scroll to position [742, 0]
